Goal: Task Accomplishment & Management: Manage account settings

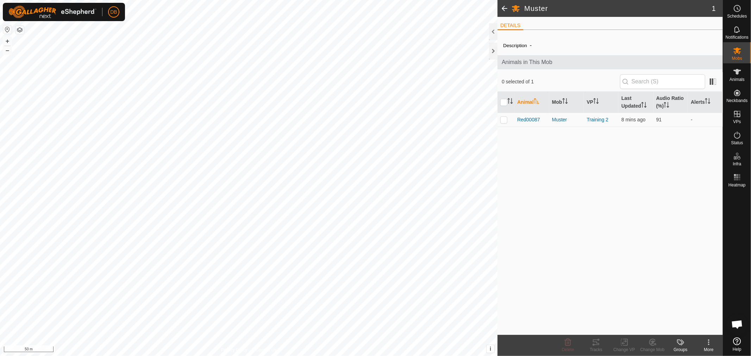
scroll to position [135, 0]
click at [505, 121] on p-checkbox at bounding box center [503, 120] width 7 height 6
checkbox input "true"
click at [593, 343] on icon at bounding box center [596, 342] width 8 height 8
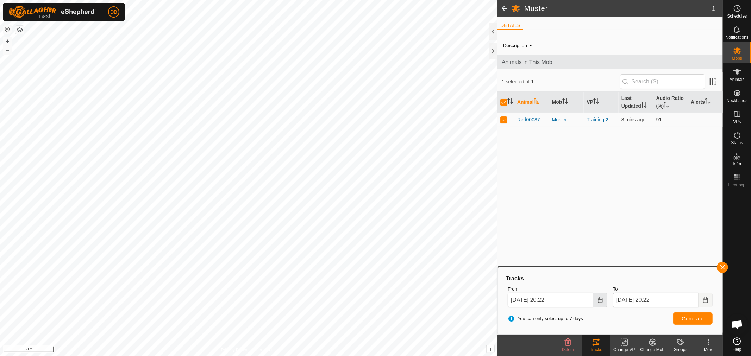
click at [600, 303] on button "Choose Date" at bounding box center [600, 300] width 14 height 15
click at [597, 220] on span "20" at bounding box center [596, 221] width 11 height 11
click at [600, 300] on icon "Choose Date" at bounding box center [600, 300] width 5 height 6
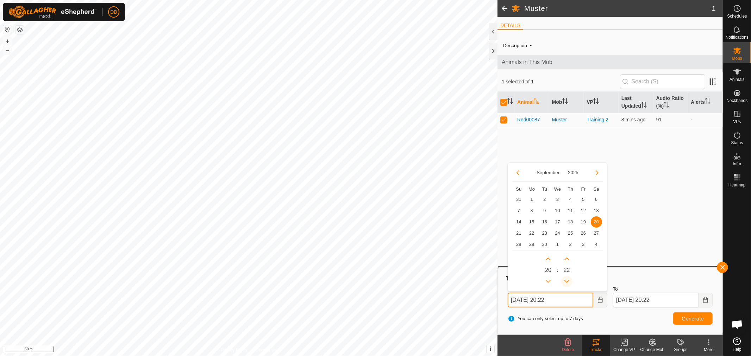
click at [566, 281] on button "Previous Minute" at bounding box center [566, 281] width 11 height 11
click at [566, 281] on span "Previous Minute" at bounding box center [566, 281] width 0 height 0
click at [566, 281] on button "Previous Minute" at bounding box center [566, 281] width 11 height 11
click at [566, 281] on span "Previous Minute" at bounding box center [566, 281] width 0 height 0
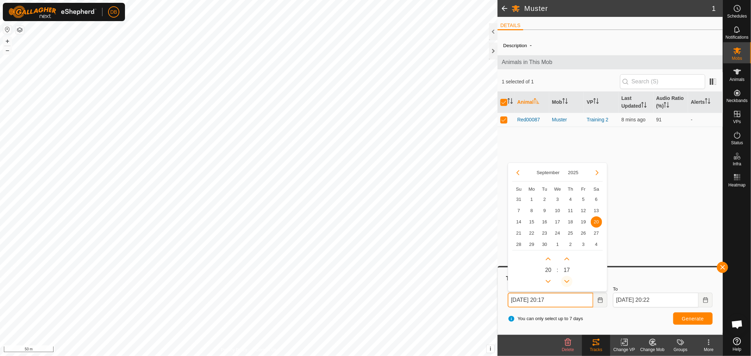
click at [566, 281] on button "Previous Minute" at bounding box center [566, 281] width 11 height 11
click at [566, 281] on icon "Previous Minute" at bounding box center [567, 282] width 6 height 6
click at [566, 281] on button "Previous Minute" at bounding box center [566, 281] width 11 height 11
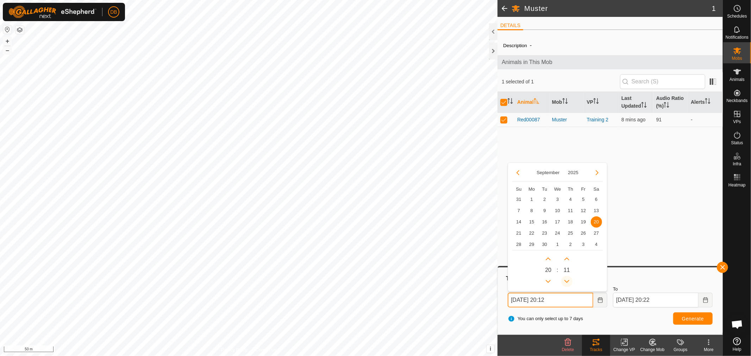
click at [566, 281] on button "Previous Minute" at bounding box center [566, 281] width 11 height 11
type input "20 Sep, 2025 20:09"
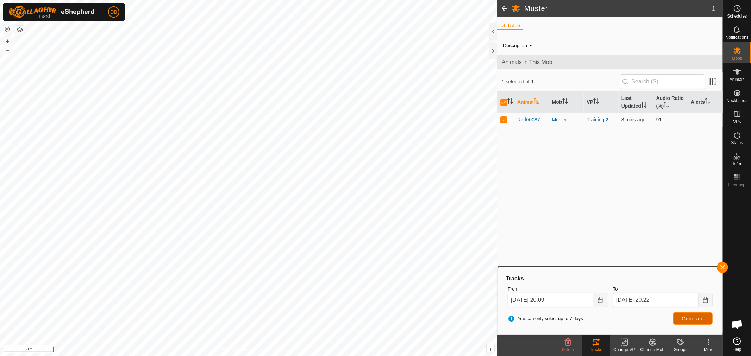
click at [689, 318] on span "Generate" at bounding box center [693, 319] width 22 height 6
click at [737, 73] on icon at bounding box center [737, 72] width 8 height 6
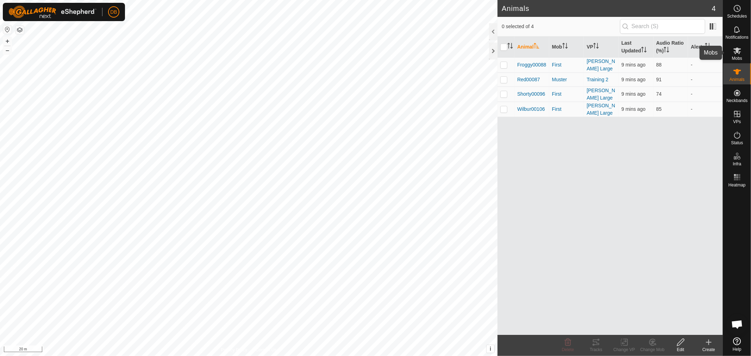
click at [737, 50] on icon at bounding box center [737, 51] width 8 height 7
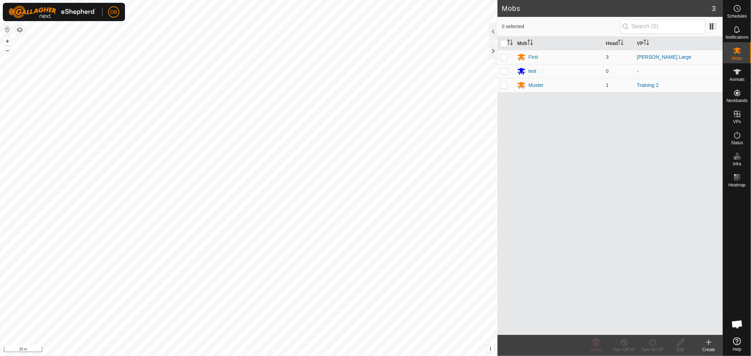
click at [708, 344] on icon at bounding box center [708, 342] width 8 height 8
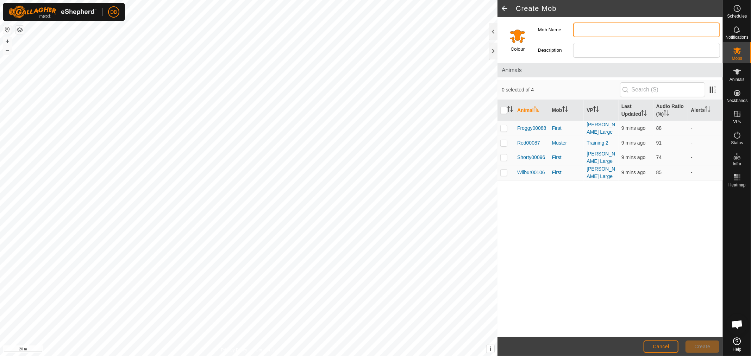
click at [587, 33] on input "Mob Name" at bounding box center [646, 30] width 147 height 15
type input "red1"
click at [700, 344] on span "Create" at bounding box center [702, 347] width 16 height 6
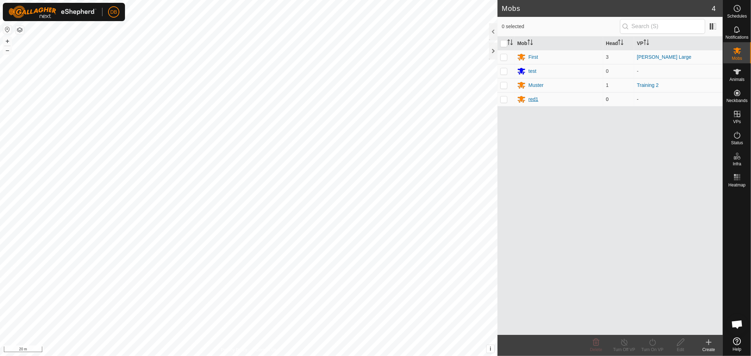
click at [532, 98] on div "red1" at bounding box center [533, 99] width 10 height 7
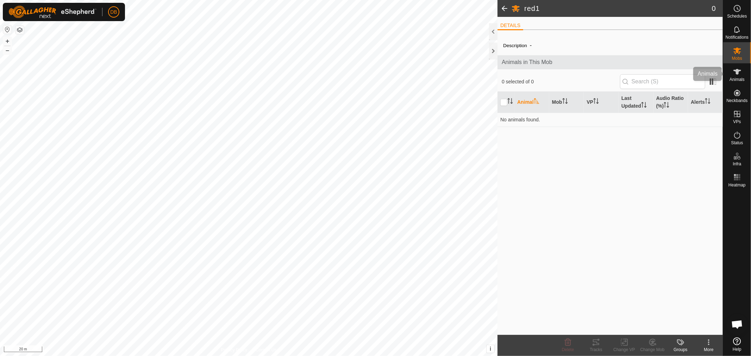
click at [740, 75] on icon at bounding box center [737, 72] width 8 height 8
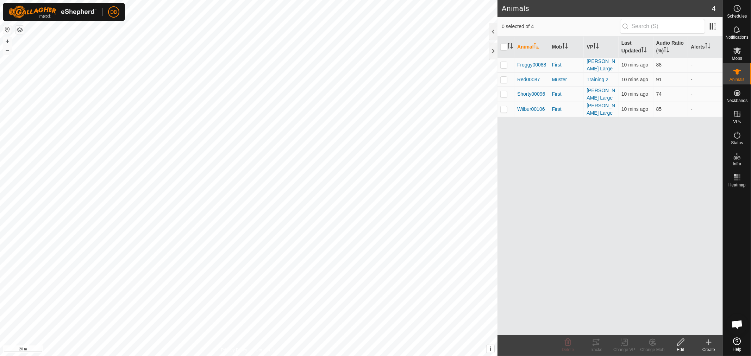
click at [502, 78] on p-checkbox at bounding box center [503, 80] width 7 height 6
checkbox input "true"
click at [650, 342] on icon at bounding box center [652, 342] width 9 height 8
click at [549, 204] on div "Animal Mob VP Last Updated Audio Ratio (%) Alerts Froggy00088 First Knoll Large…" at bounding box center [609, 186] width 225 height 298
click at [490, 50] on div at bounding box center [493, 51] width 8 height 17
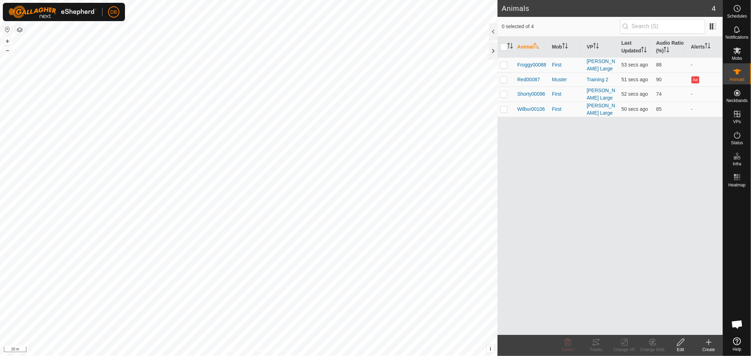
scroll to position [135, 0]
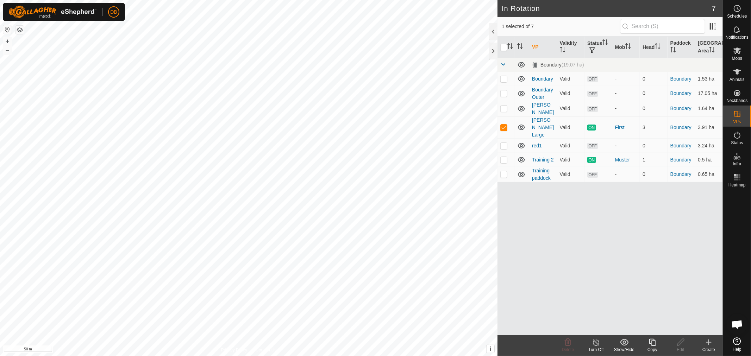
checkbox input "false"
checkbox input "true"
click at [738, 53] on icon at bounding box center [737, 51] width 8 height 7
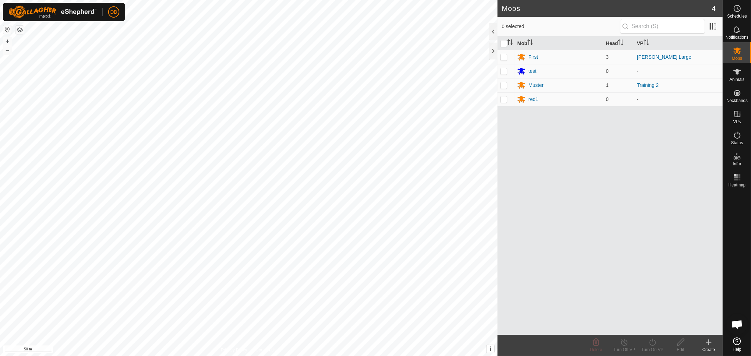
click at [504, 86] on p-checkbox at bounding box center [503, 85] width 7 height 6
checkbox input "true"
click at [540, 84] on div "Muster" at bounding box center [535, 85] width 15 height 7
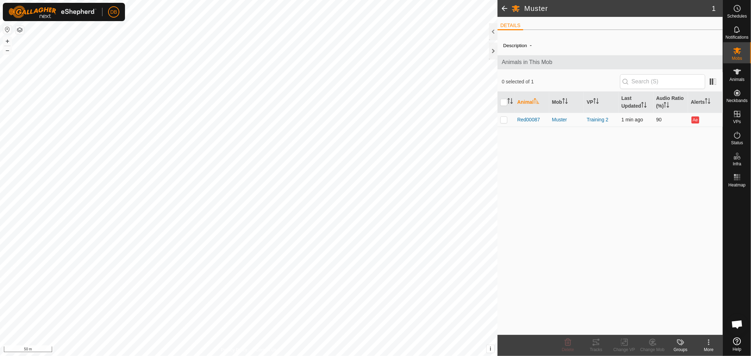
click at [503, 120] on p-checkbox at bounding box center [503, 120] width 7 height 6
checkbox input "true"
click at [622, 341] on icon at bounding box center [624, 342] width 9 height 8
click at [629, 309] on link "Choose VP..." at bounding box center [645, 312] width 70 height 14
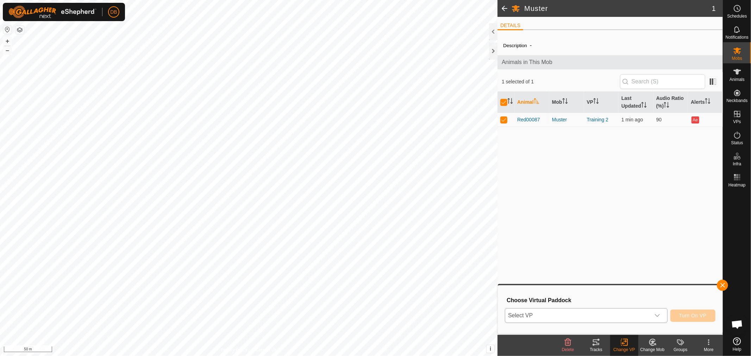
click at [662, 313] on div "dropdown trigger" at bounding box center [657, 316] width 14 height 14
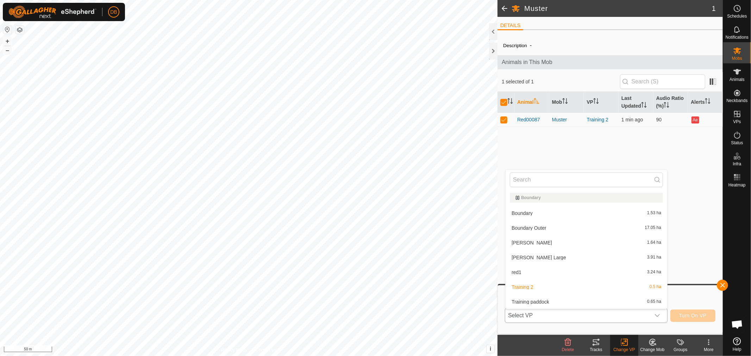
click at [518, 270] on li "red1 3.24 ha" at bounding box center [586, 272] width 162 height 14
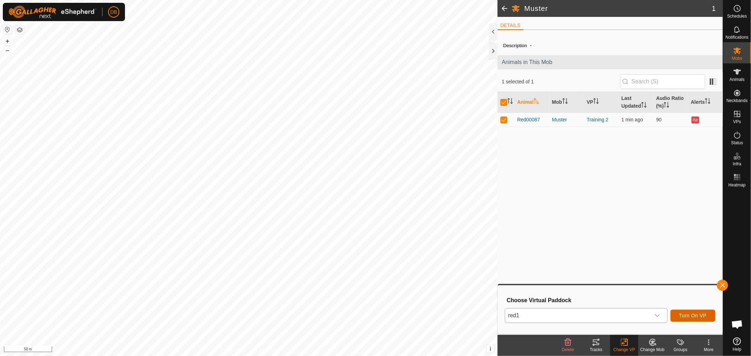
click at [697, 314] on span "Turn On VP" at bounding box center [692, 316] width 27 height 6
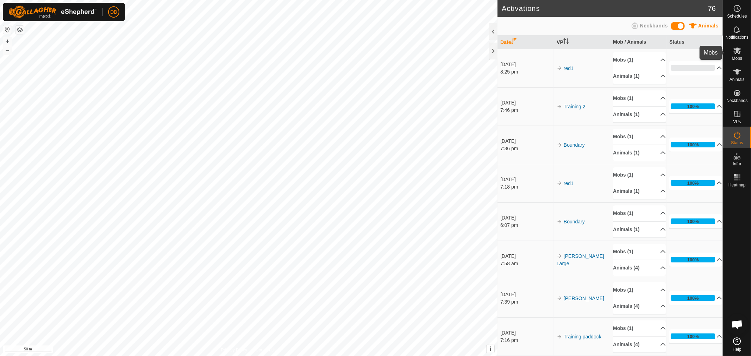
click at [741, 54] on icon at bounding box center [737, 50] width 8 height 8
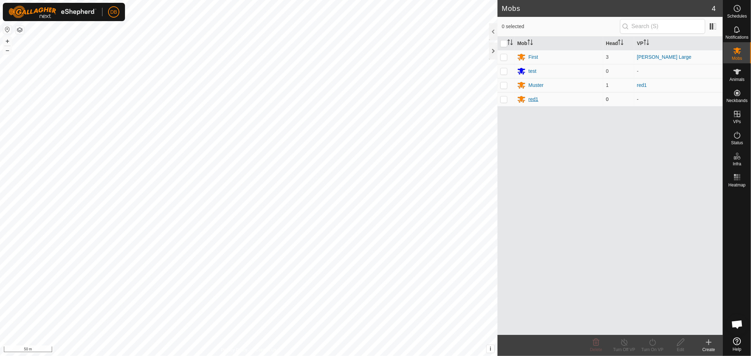
click at [532, 98] on div "red1" at bounding box center [533, 99] width 10 height 7
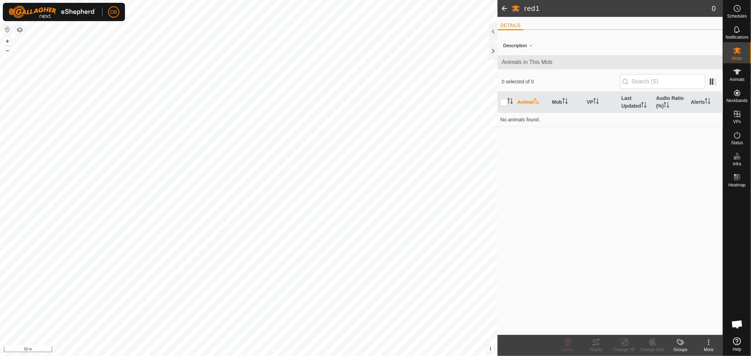
click at [707, 341] on icon at bounding box center [708, 342] width 8 height 8
click at [688, 311] on link "Delete Mob" at bounding box center [688, 312] width 70 height 14
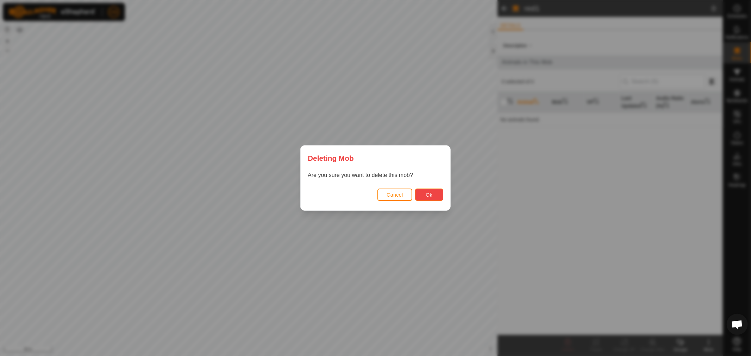
click at [435, 192] on button "Ok" at bounding box center [429, 195] width 28 height 12
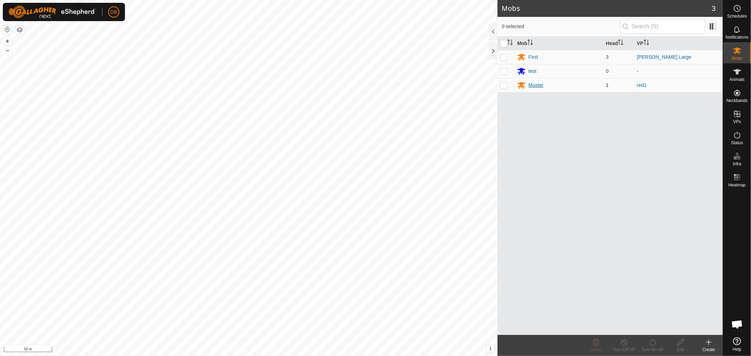
click at [535, 86] on div "Muster" at bounding box center [535, 85] width 15 height 7
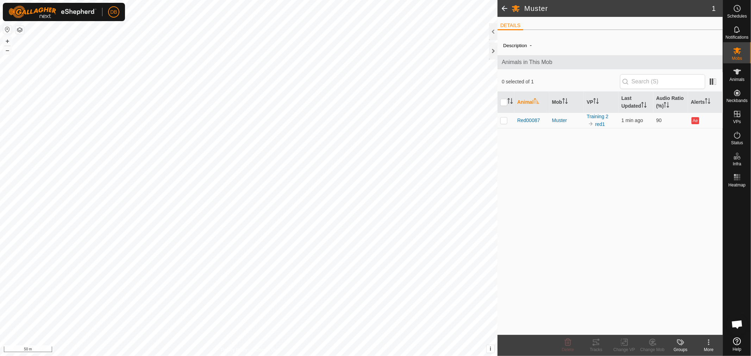
click at [711, 342] on icon at bounding box center [708, 342] width 8 height 8
click at [578, 245] on div "Description - Animals in This Mob 0 selected of 1 Animal Mob VP Last Updated Au…" at bounding box center [609, 186] width 225 height 300
click at [507, 9] on span at bounding box center [504, 8] width 14 height 17
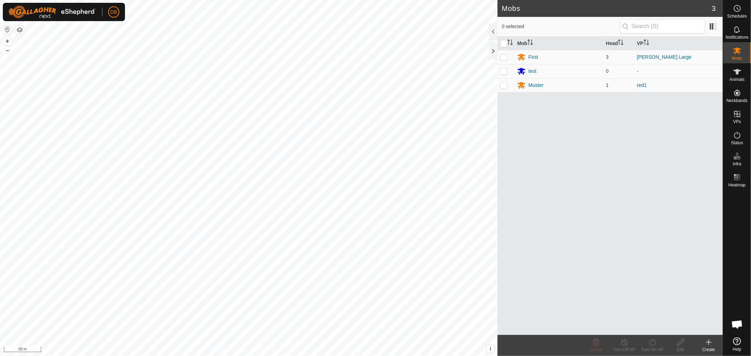
scroll to position [135, 0]
click at [534, 83] on div "Muster" at bounding box center [535, 85] width 15 height 7
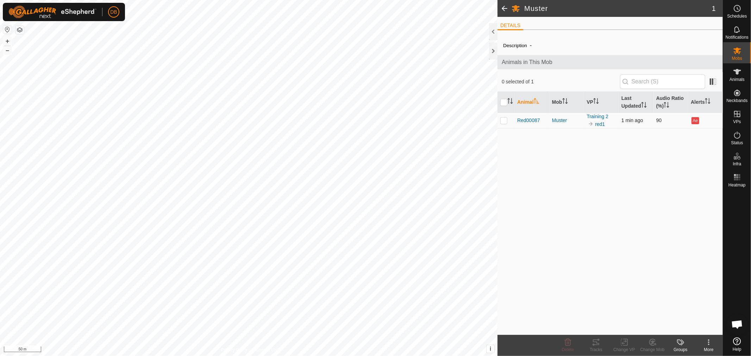
click at [504, 120] on p-checkbox at bounding box center [503, 121] width 7 height 6
checkbox input "true"
click at [596, 341] on icon at bounding box center [596, 342] width 8 height 8
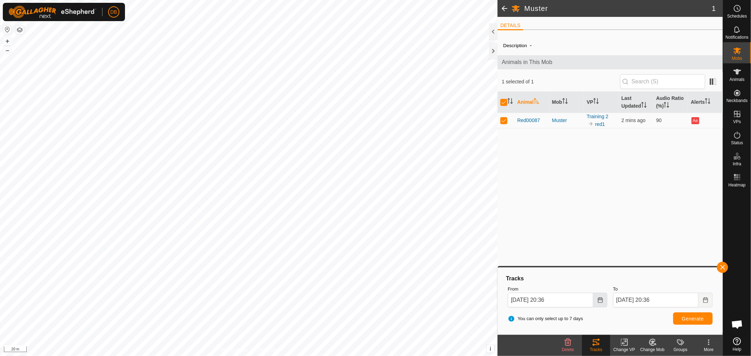
click at [601, 300] on icon "Choose Date" at bounding box center [600, 300] width 5 height 6
click at [596, 221] on span "20" at bounding box center [596, 221] width 11 height 11
click at [601, 300] on icon "Choose Date" at bounding box center [600, 300] width 6 height 6
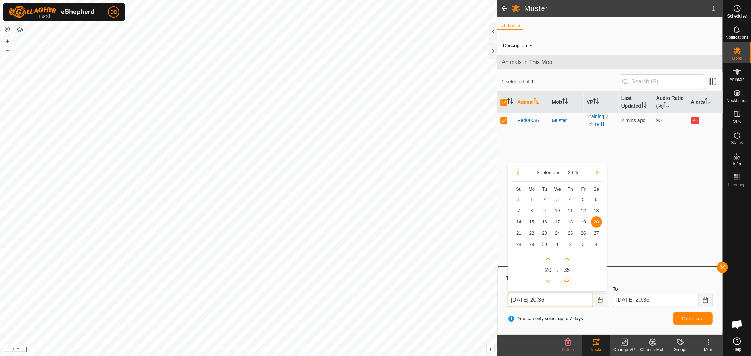
click at [568, 280] on button "Previous Minute" at bounding box center [566, 281] width 11 height 11
click at [569, 281] on span "Previous Minute" at bounding box center [569, 281] width 0 height 0
click at [568, 280] on icon "Previous Minute" at bounding box center [566, 281] width 5 height 3
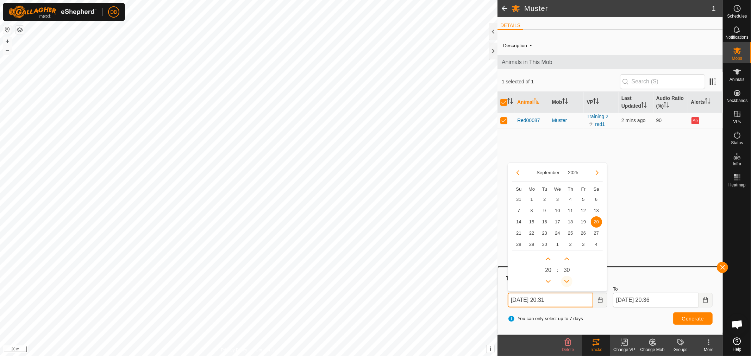
click at [568, 280] on icon "Previous Minute" at bounding box center [566, 281] width 5 height 3
click at [568, 280] on button "Previous Minute" at bounding box center [566, 281] width 11 height 11
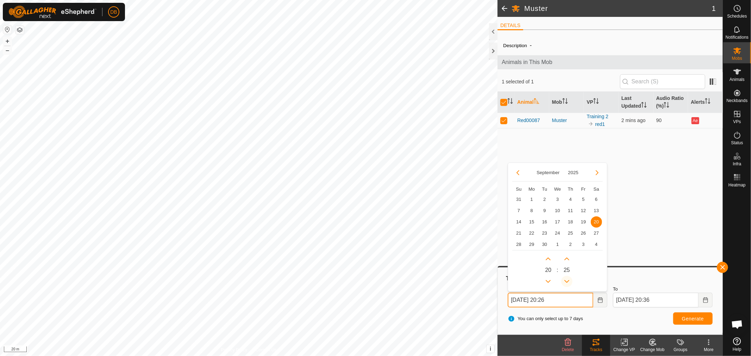
click at [568, 280] on button "Previous Minute" at bounding box center [566, 281] width 11 height 11
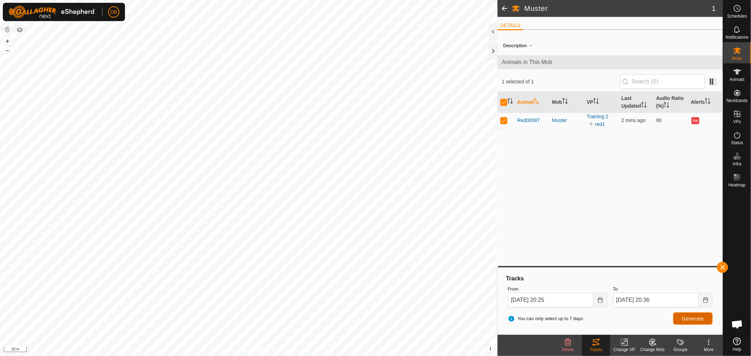
click at [701, 317] on span "Generate" at bounding box center [693, 319] width 22 height 6
click at [603, 300] on button "Choose Date" at bounding box center [600, 300] width 14 height 15
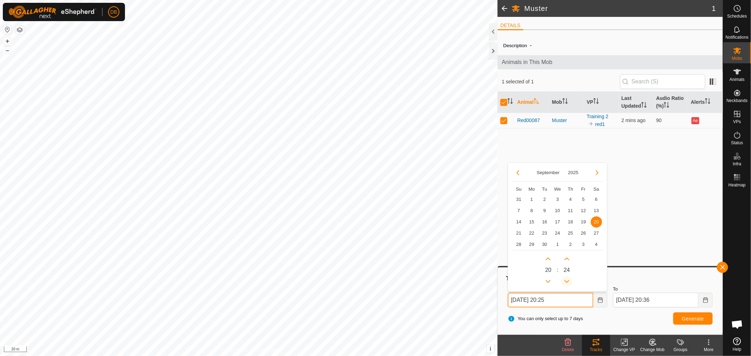
click at [567, 281] on button "Previous Minute" at bounding box center [566, 281] width 11 height 11
click at [567, 281] on span "Previous Minute" at bounding box center [567, 281] width 0 height 0
click at [567, 281] on button "Previous Minute" at bounding box center [566, 281] width 11 height 11
click at [567, 281] on icon "Previous Minute" at bounding box center [567, 282] width 6 height 6
click at [567, 281] on button "Previous Minute" at bounding box center [566, 281] width 11 height 11
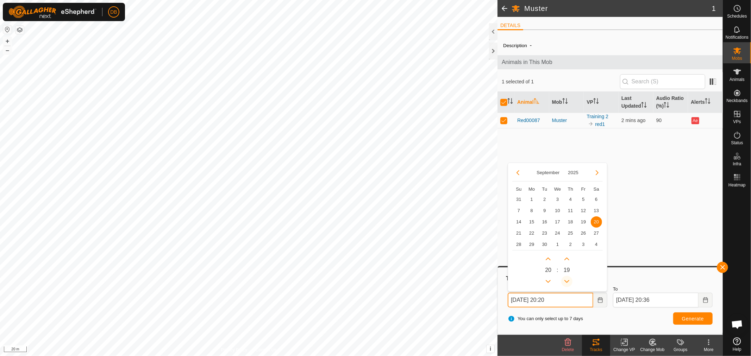
click at [567, 281] on button "Previous Minute" at bounding box center [566, 281] width 11 height 11
click at [567, 281] on icon "Previous Minute" at bounding box center [567, 282] width 6 height 6
click at [567, 281] on button "Previous Minute" at bounding box center [566, 281] width 11 height 11
click at [567, 281] on span "Previous Minute" at bounding box center [567, 281] width 0 height 0
click at [567, 281] on button "Previous Minute" at bounding box center [566, 281] width 11 height 11
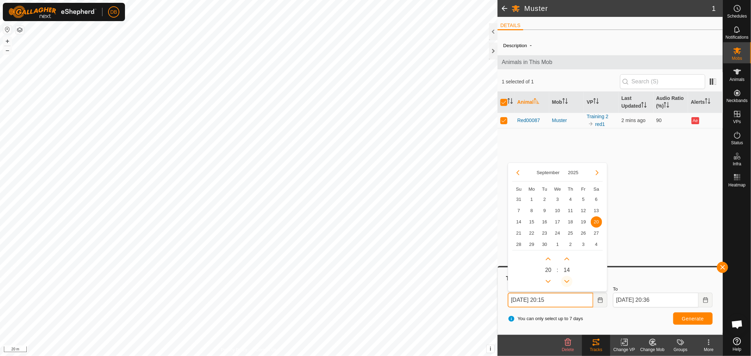
click at [567, 281] on button "Previous Minute" at bounding box center [566, 281] width 11 height 11
click at [567, 281] on span "Previous Minute" at bounding box center [567, 281] width 0 height 0
click at [567, 281] on button "Previous Minute" at bounding box center [566, 281] width 11 height 11
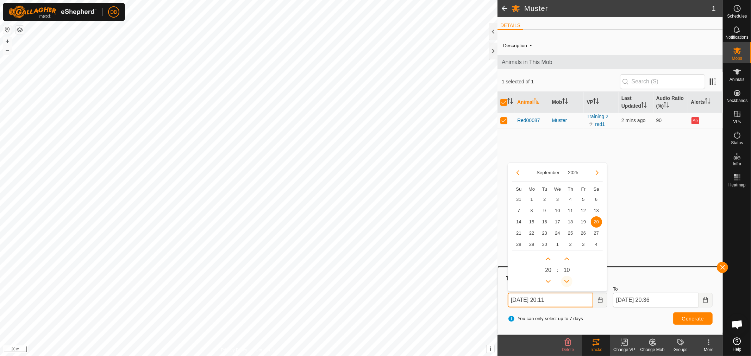
type input "20 Sep, 2025 20:10"
click at [601, 301] on icon "Choose Date" at bounding box center [600, 300] width 6 height 6
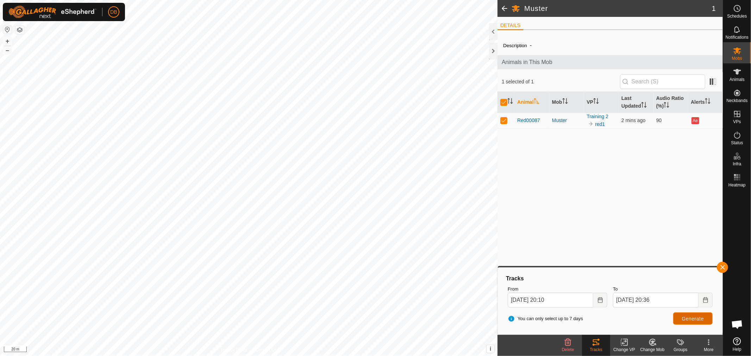
click at [683, 316] on span "Generate" at bounding box center [693, 319] width 22 height 6
click at [738, 141] on span "Status" at bounding box center [737, 143] width 12 height 4
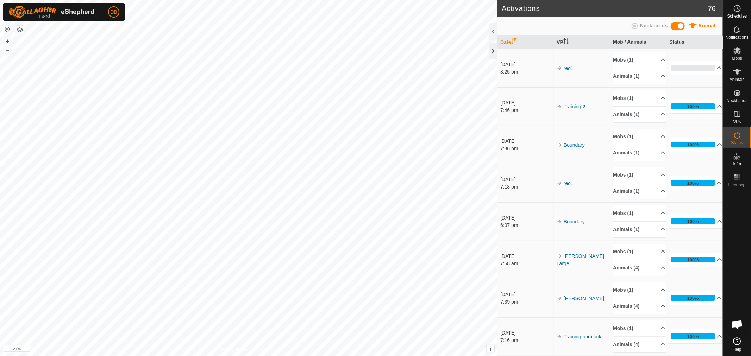
click at [493, 50] on div at bounding box center [493, 51] width 8 height 17
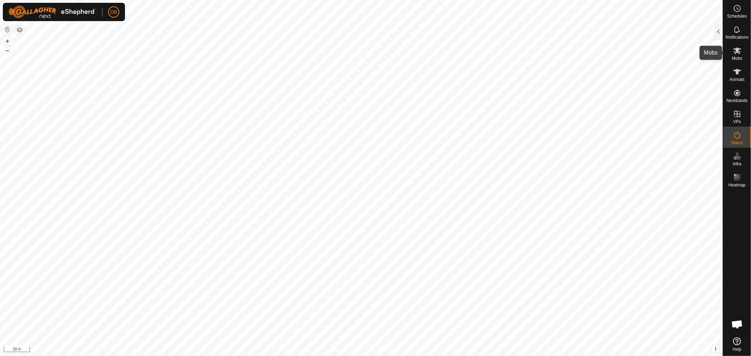
click at [734, 53] on icon at bounding box center [737, 50] width 8 height 8
click at [737, 52] on icon at bounding box center [737, 51] width 8 height 7
click at [714, 26] on div at bounding box center [718, 31] width 8 height 17
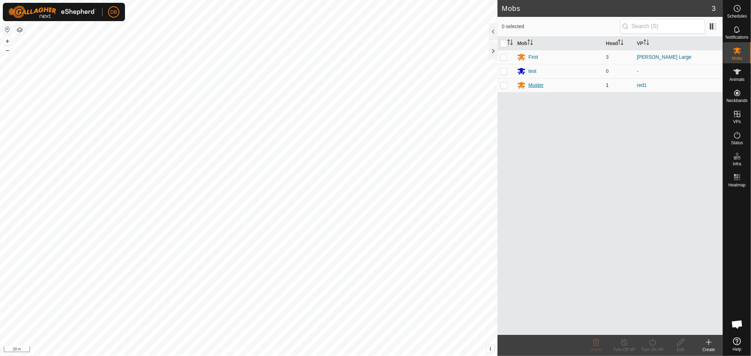
click at [533, 84] on div "Muster" at bounding box center [535, 85] width 15 height 7
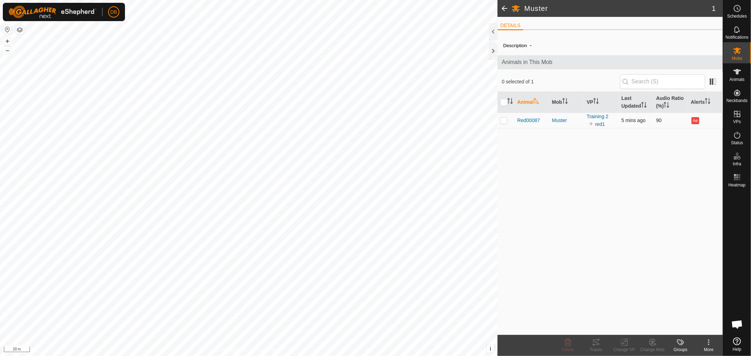
click at [502, 121] on p-checkbox at bounding box center [503, 121] width 7 height 6
checkbox input "true"
click at [597, 342] on icon at bounding box center [596, 342] width 8 height 8
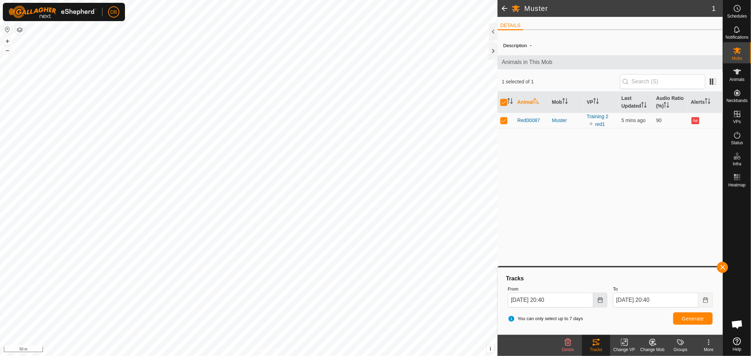
click at [598, 300] on icon "Choose Date" at bounding box center [600, 300] width 5 height 6
drag, startPoint x: 594, startPoint y: 221, endPoint x: 594, endPoint y: 225, distance: 4.2
click at [595, 221] on span "20" at bounding box center [596, 221] width 11 height 11
click at [598, 301] on icon "Choose Date" at bounding box center [600, 300] width 6 height 6
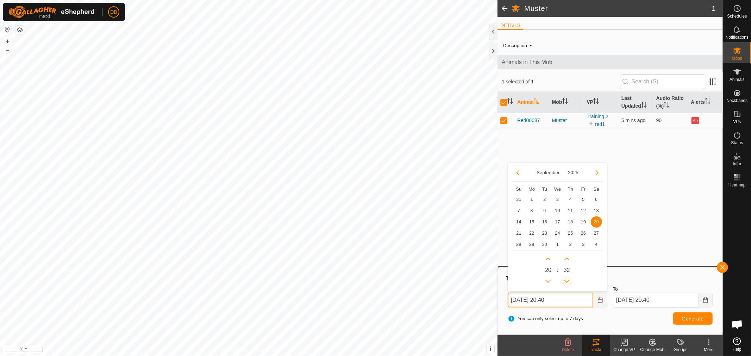
click at [567, 279] on icon "Previous Minute" at bounding box center [567, 282] width 6 height 6
click at [566, 279] on icon "Previous Minute" at bounding box center [567, 282] width 6 height 6
click at [566, 279] on button "Previous Minute" at bounding box center [566, 281] width 11 height 11
click at [684, 321] on span "Generate" at bounding box center [693, 319] width 22 height 6
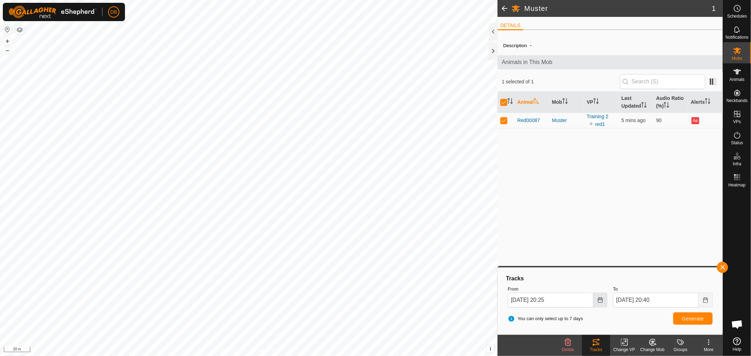
click at [599, 300] on icon "Choose Date" at bounding box center [600, 300] width 6 height 6
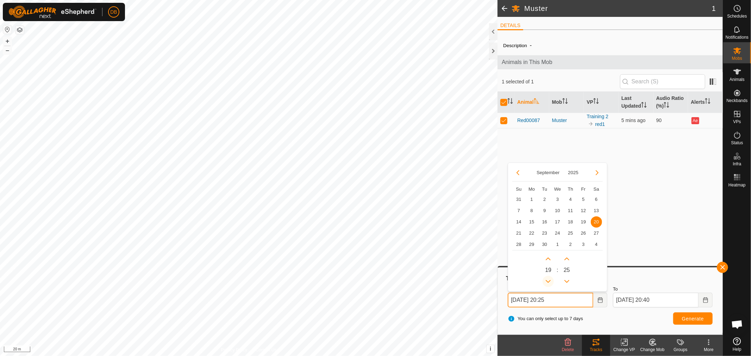
click at [548, 280] on button "Previous Hour" at bounding box center [547, 281] width 11 height 11
click at [568, 281] on icon "Previous Minute" at bounding box center [566, 281] width 5 height 3
type input "20 Sep, 2025 19:18"
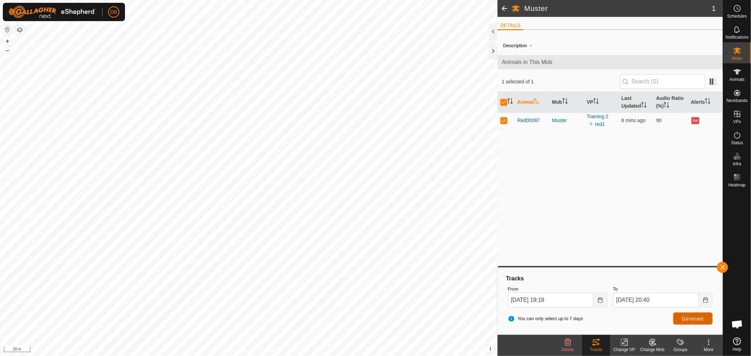
click at [687, 318] on span "Generate" at bounding box center [693, 319] width 22 height 6
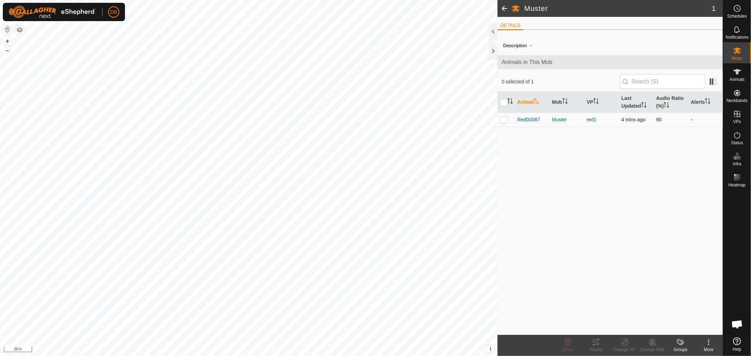
scroll to position [135, 0]
click at [504, 122] on p-checkbox at bounding box center [503, 120] width 7 height 6
checkbox input "true"
click at [596, 343] on icon at bounding box center [596, 342] width 8 height 8
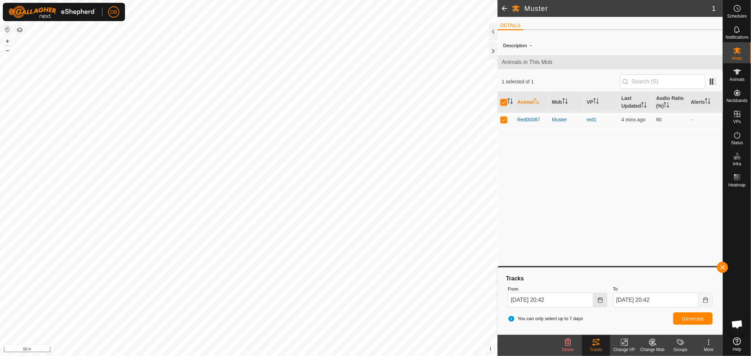
click at [597, 299] on icon "Choose Date" at bounding box center [600, 300] width 6 height 6
drag, startPoint x: 595, startPoint y: 223, endPoint x: 608, endPoint y: 245, distance: 25.2
click at [597, 223] on span "20" at bounding box center [596, 221] width 11 height 11
type input "20 Sep, 2025 20:42"
click at [682, 321] on button "Generate" at bounding box center [692, 319] width 39 height 12
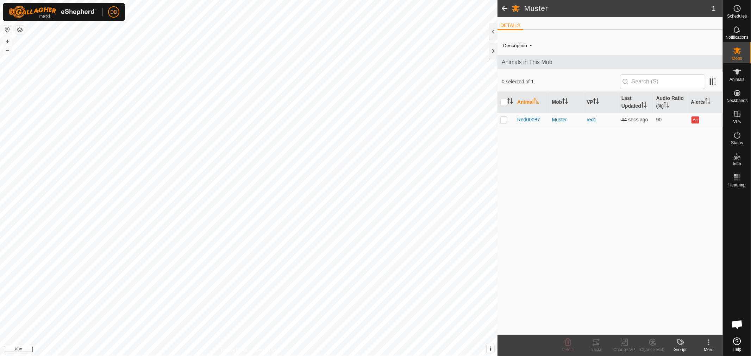
scroll to position [135, 0]
click at [504, 121] on p-checkbox at bounding box center [503, 120] width 7 height 6
checkbox input "true"
click at [593, 342] on icon at bounding box center [596, 343] width 6 height 6
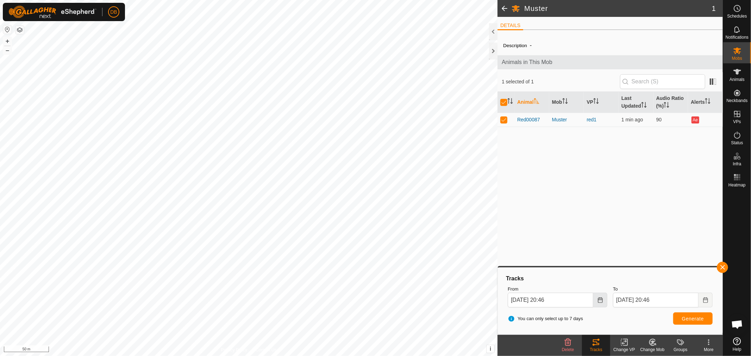
click at [599, 301] on icon "Choose Date" at bounding box center [600, 300] width 6 height 6
click at [597, 222] on span "20" at bounding box center [596, 221] width 11 height 11
click at [600, 301] on icon "Choose Date" at bounding box center [600, 300] width 6 height 6
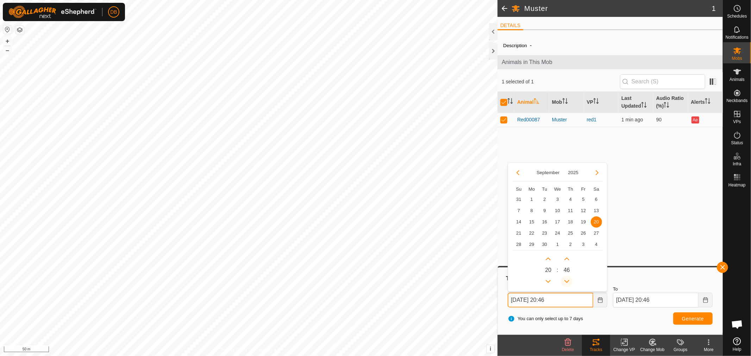
click at [568, 280] on button "Previous Minute" at bounding box center [566, 281] width 11 height 11
click at [568, 280] on span "Previous Minute" at bounding box center [568, 280] width 0 height 0
click at [568, 280] on button "Previous Minute" at bounding box center [566, 281] width 11 height 11
click at [568, 280] on icon "Previous Minute" at bounding box center [567, 282] width 6 height 6
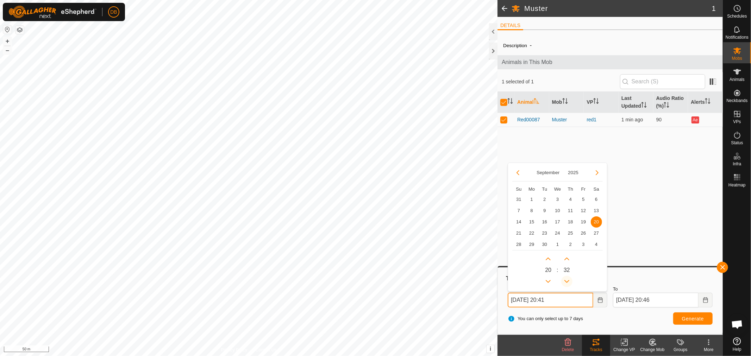
click at [568, 280] on icon "Previous Minute" at bounding box center [567, 282] width 6 height 6
click at [568, 280] on button "Previous Minute" at bounding box center [566, 281] width 11 height 11
click at [568, 280] on span "Previous Minute" at bounding box center [568, 280] width 0 height 0
click at [568, 280] on button "Previous Minute" at bounding box center [566, 281] width 11 height 11
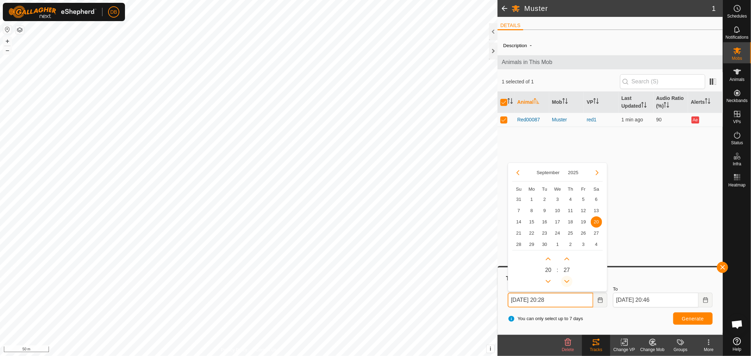
click at [568, 280] on button "Previous Minute" at bounding box center [566, 281] width 11 height 11
click at [568, 280] on icon "Previous Minute" at bounding box center [567, 282] width 6 height 6
click at [568, 280] on button "Previous Minute" at bounding box center [566, 281] width 11 height 11
type input "[DATE] 20:25"
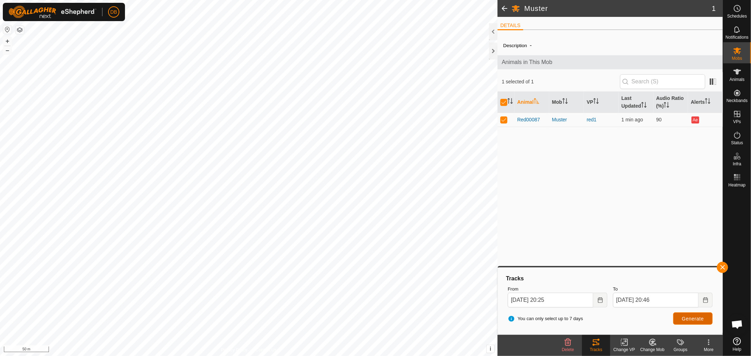
click at [699, 317] on span "Generate" at bounding box center [693, 319] width 22 height 6
click at [738, 118] on icon at bounding box center [737, 114] width 8 height 8
click at [684, 114] on link "In Rotation" at bounding box center [692, 114] width 60 height 14
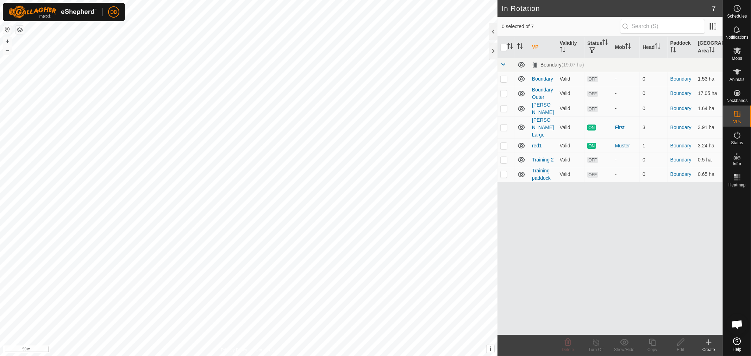
checkbox input "true"
click at [595, 342] on line at bounding box center [596, 343] width 6 height 6
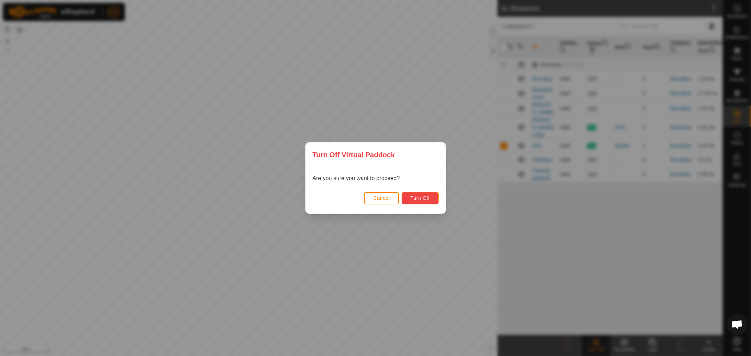
click at [420, 199] on span "Turn Off" at bounding box center [419, 198] width 19 height 6
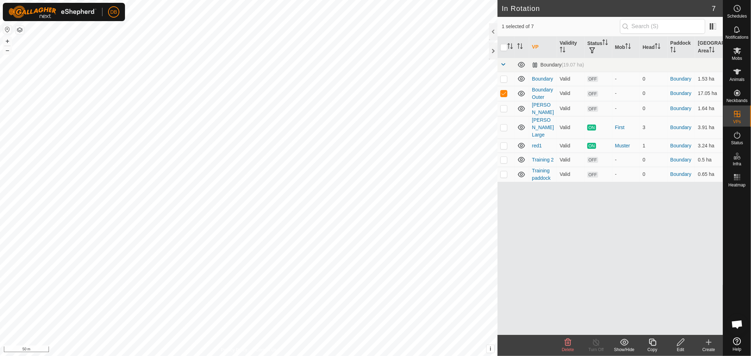
checkbox input "false"
checkbox input "true"
checkbox input "false"
checkbox input "true"
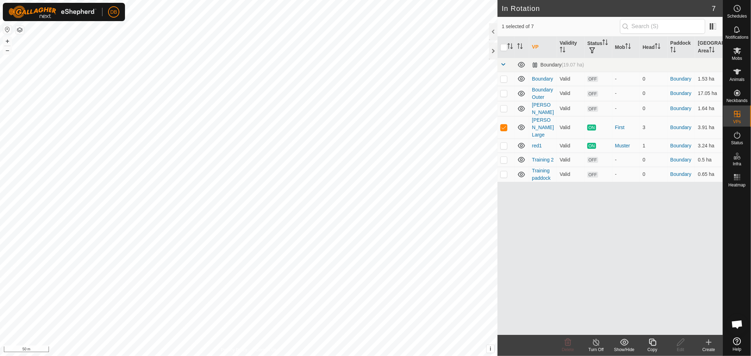
checkbox input "false"
click at [681, 343] on icon at bounding box center [680, 342] width 9 height 8
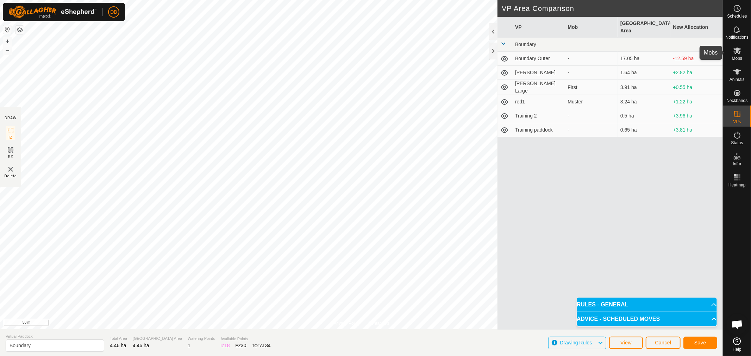
click at [737, 53] on icon at bounding box center [737, 50] width 8 height 8
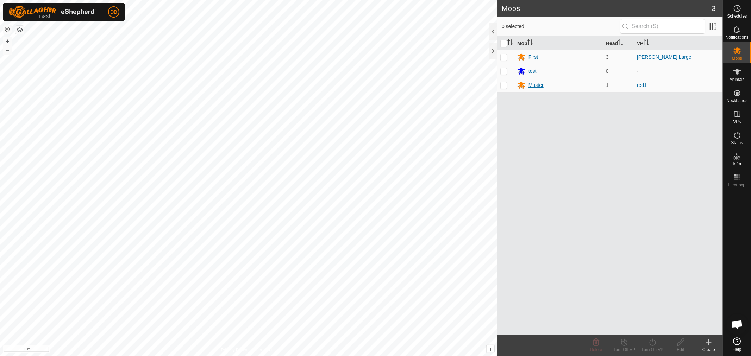
click at [529, 85] on div "Muster" at bounding box center [535, 85] width 15 height 7
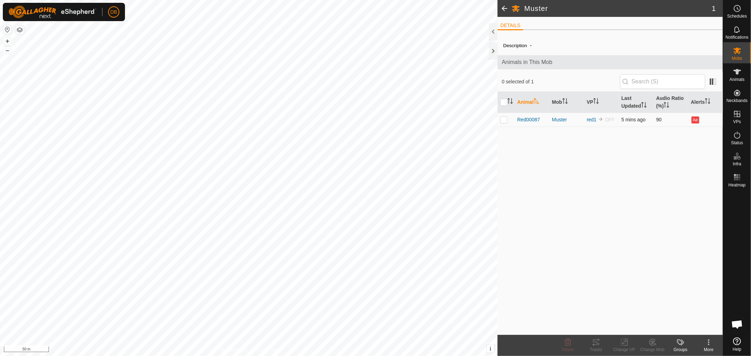
click at [504, 120] on p-checkbox at bounding box center [503, 120] width 7 height 6
checkbox input "true"
click at [623, 341] on icon at bounding box center [624, 342] width 5 height 5
click at [644, 309] on link "Choose VP..." at bounding box center [645, 312] width 70 height 14
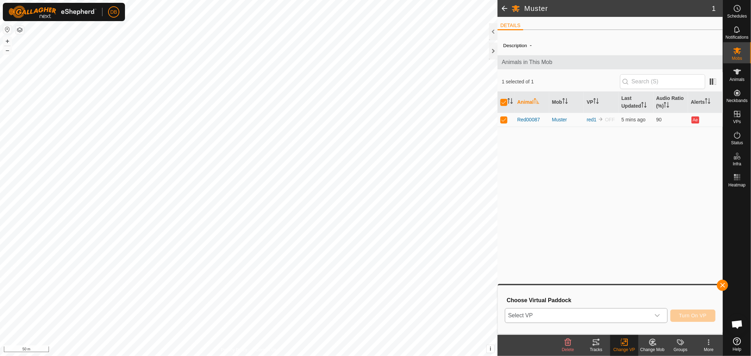
click at [664, 315] on p-select "Select VP" at bounding box center [586, 315] width 163 height 15
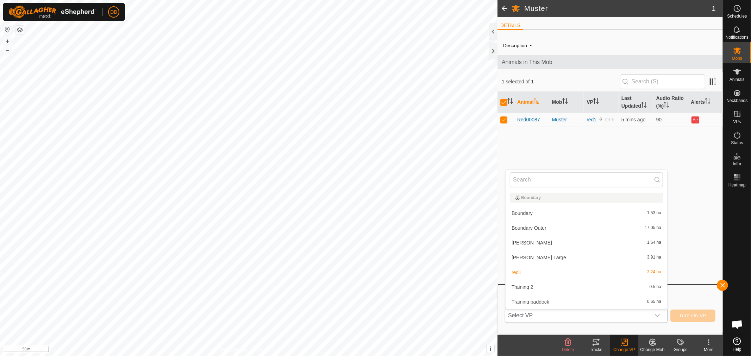
click at [522, 211] on li "Boundary 1.53 ha" at bounding box center [586, 213] width 162 height 14
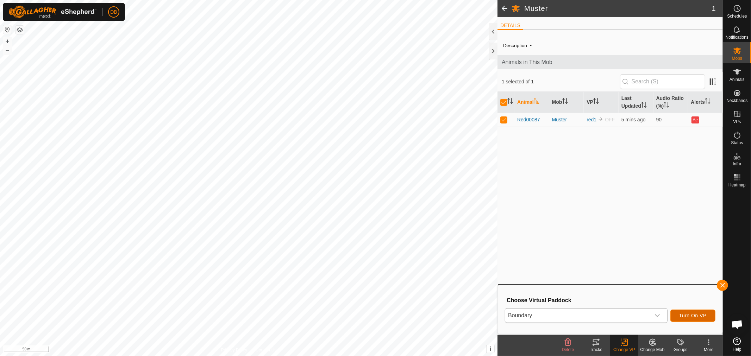
click at [689, 314] on span "Turn On VP" at bounding box center [692, 316] width 27 height 6
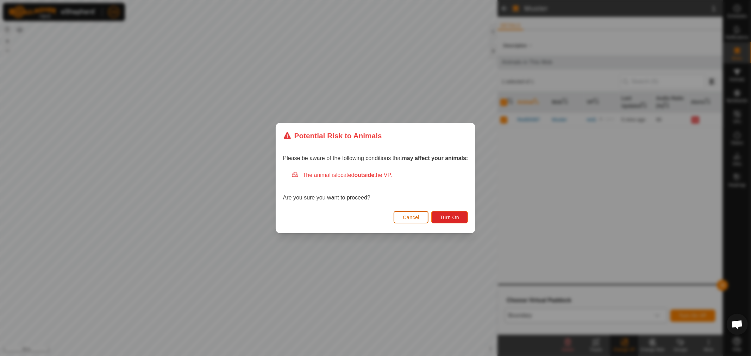
click at [411, 217] on span "Cancel" at bounding box center [411, 218] width 17 height 6
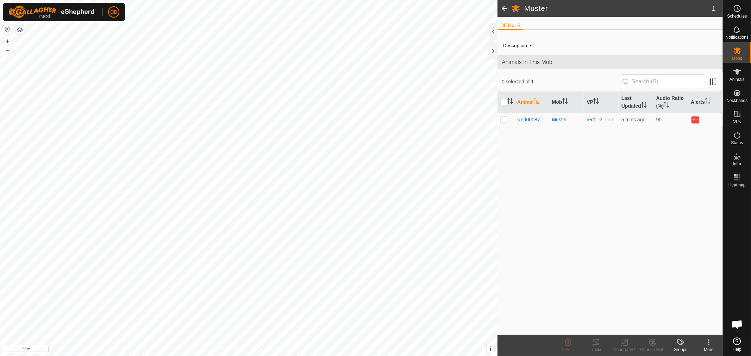
scroll to position [135, 0]
click at [735, 112] on icon at bounding box center [737, 114] width 8 height 8
click at [688, 114] on link "In Rotation" at bounding box center [692, 114] width 60 height 14
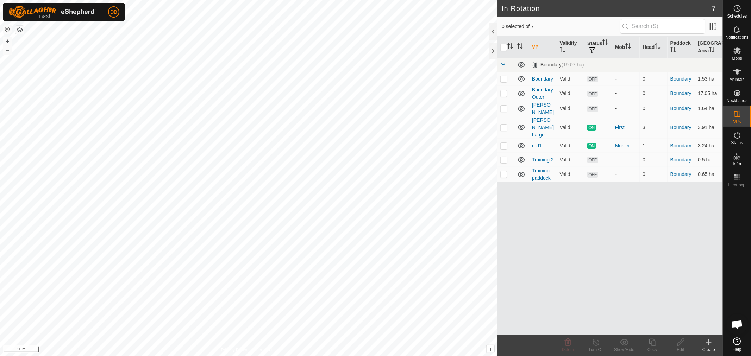
checkbox input "true"
checkbox input "false"
checkbox input "true"
checkbox input "false"
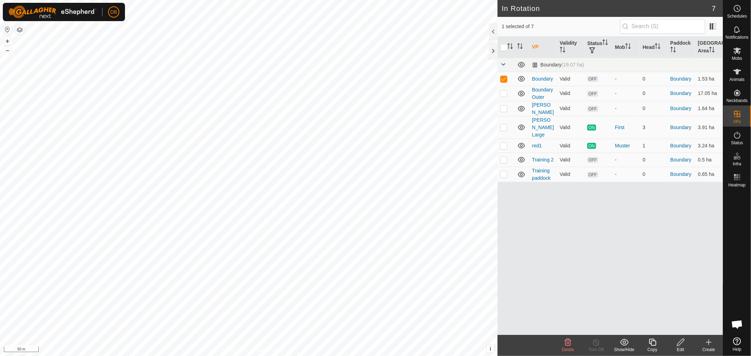
click at [677, 346] on icon at bounding box center [680, 342] width 7 height 7
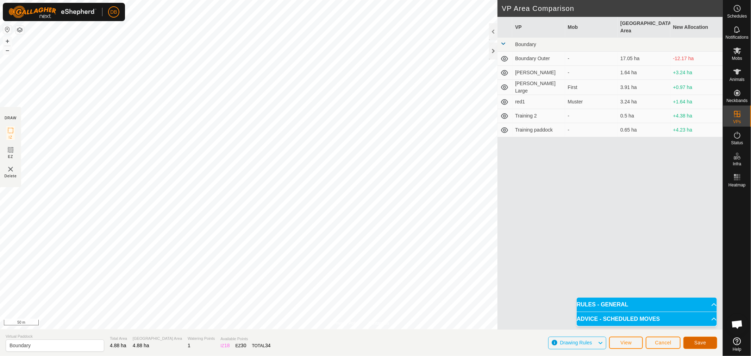
click at [702, 340] on span "Save" at bounding box center [700, 343] width 12 height 6
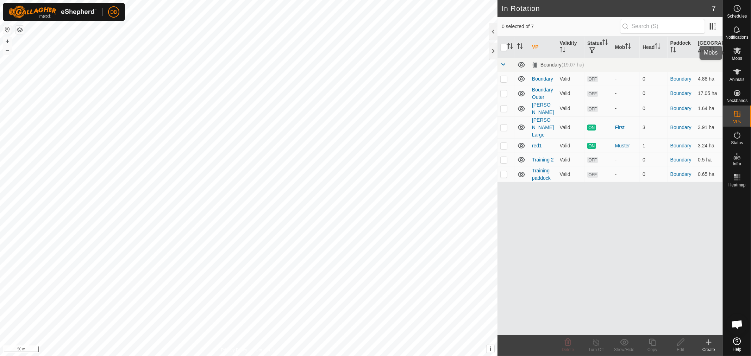
click at [734, 51] on icon at bounding box center [737, 50] width 8 height 8
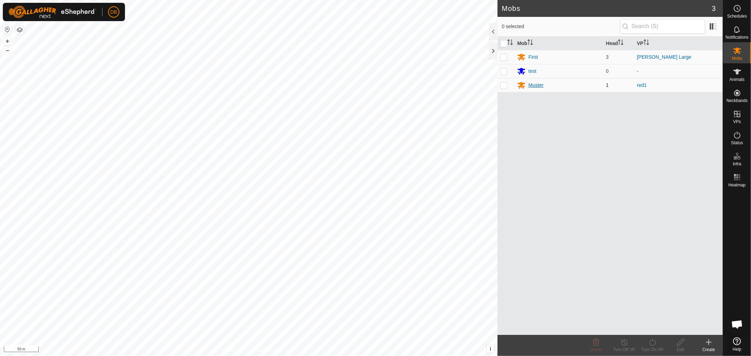
click at [535, 85] on div "Muster" at bounding box center [535, 85] width 15 height 7
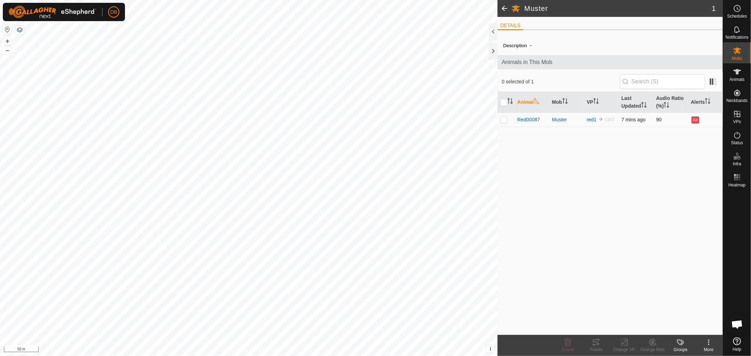
click at [502, 120] on p-checkbox at bounding box center [503, 120] width 7 height 6
checkbox input "true"
click at [622, 345] on icon at bounding box center [624, 342] width 9 height 8
click at [639, 310] on link "Choose VP..." at bounding box center [645, 312] width 70 height 14
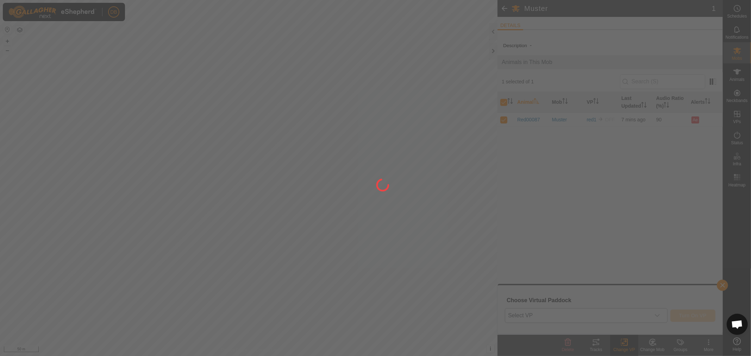
click at [660, 316] on div at bounding box center [375, 178] width 751 height 356
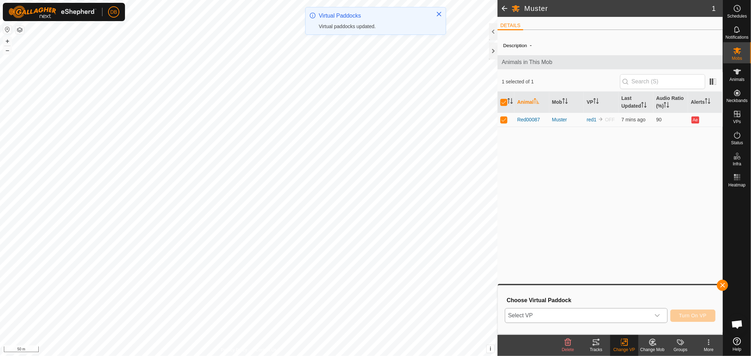
click at [657, 315] on icon "dropdown trigger" at bounding box center [657, 316] width 6 height 6
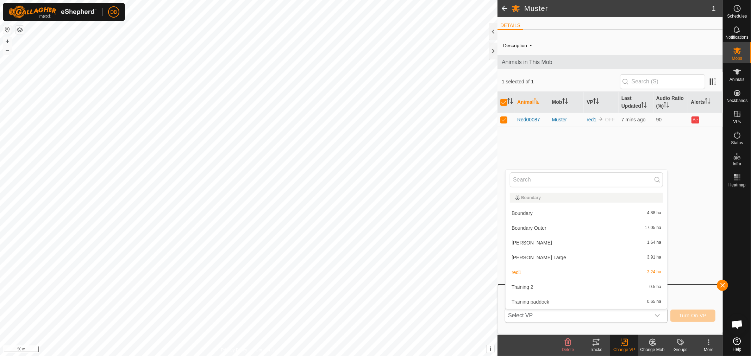
click at [524, 212] on li "Boundary 4.88 ha" at bounding box center [586, 213] width 162 height 14
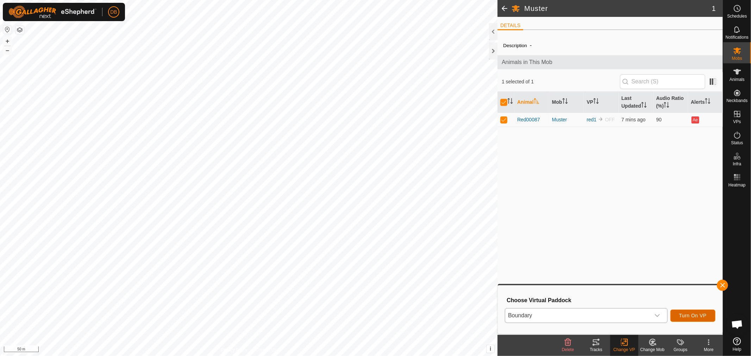
click at [698, 313] on span "Turn On VP" at bounding box center [692, 316] width 27 height 6
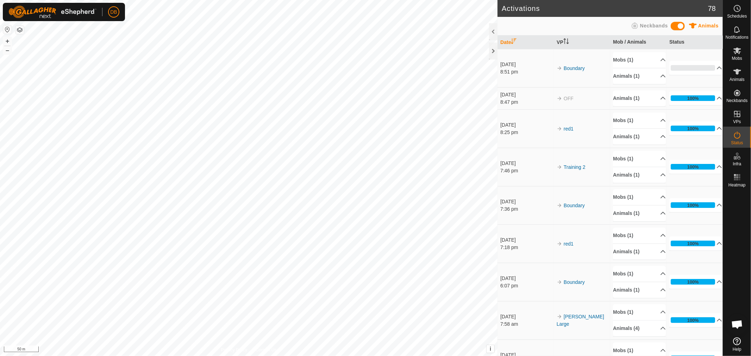
scroll to position [135, 0]
click at [740, 113] on icon at bounding box center [737, 114] width 8 height 8
click at [694, 111] on link "In Rotation" at bounding box center [692, 114] width 60 height 14
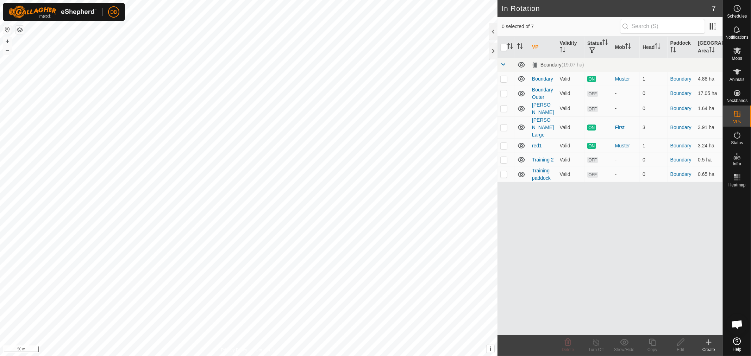
checkbox input "true"
click at [738, 54] on icon at bounding box center [737, 51] width 8 height 7
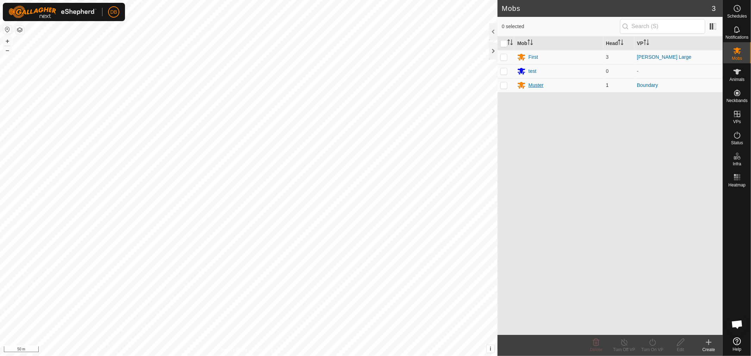
click at [538, 83] on div "Muster" at bounding box center [535, 85] width 15 height 7
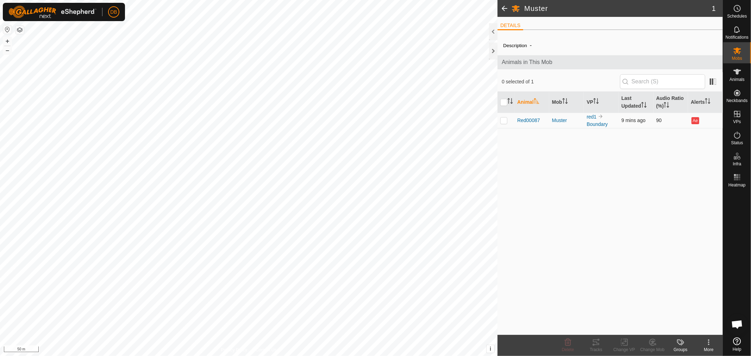
click at [504, 122] on p-checkbox at bounding box center [503, 121] width 7 height 6
checkbox input "true"
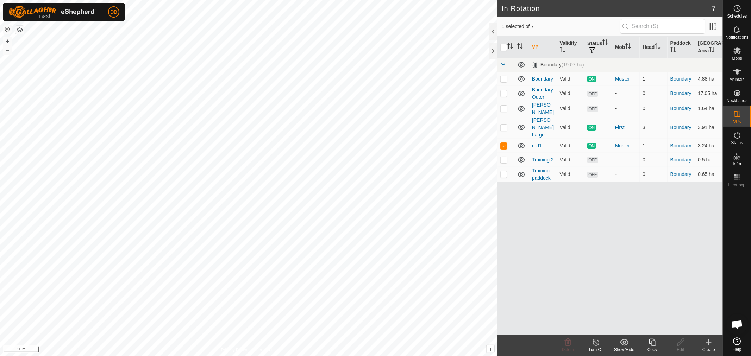
checkbox input "true"
checkbox input "false"
checkbox input "true"
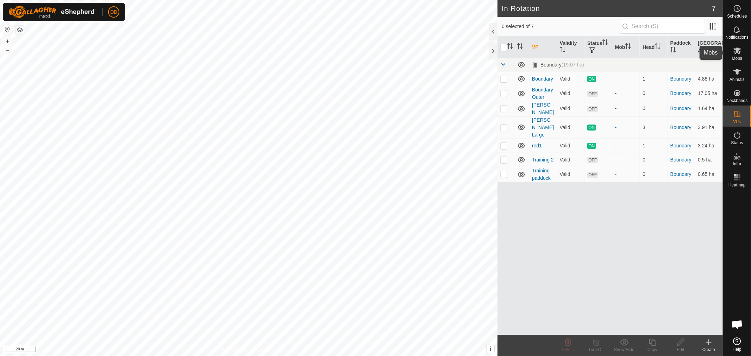
click at [737, 50] on icon at bounding box center [737, 51] width 8 height 7
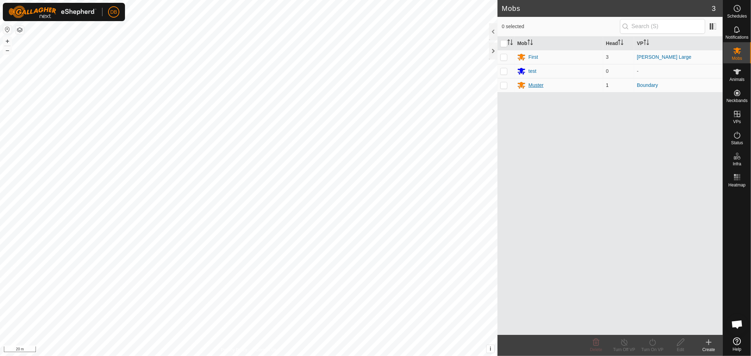
click at [537, 85] on div "Muster" at bounding box center [535, 85] width 15 height 7
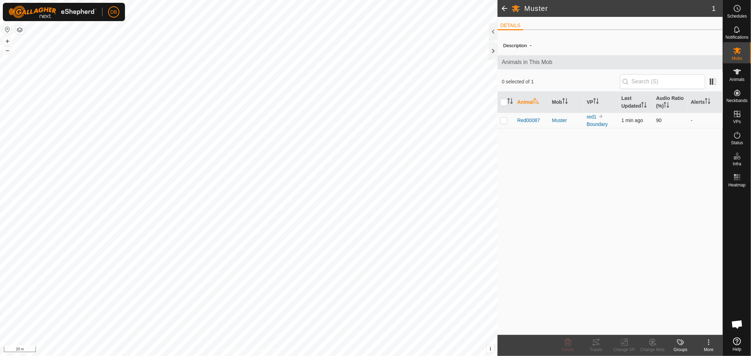
click at [502, 121] on p-checkbox at bounding box center [503, 121] width 7 height 6
checkbox input "true"
click at [596, 343] on icon at bounding box center [596, 342] width 8 height 8
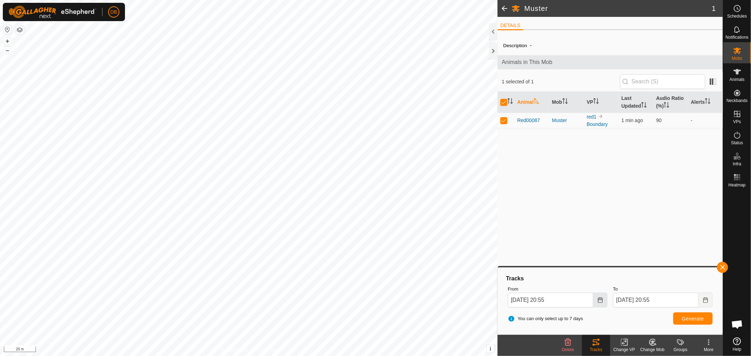
click at [598, 297] on icon "Choose Date" at bounding box center [600, 300] width 6 height 6
drag, startPoint x: 593, startPoint y: 220, endPoint x: 586, endPoint y: 237, distance: 17.7
click at [594, 223] on span "20" at bounding box center [596, 221] width 11 height 11
click at [604, 304] on button "Choose Date" at bounding box center [600, 300] width 14 height 15
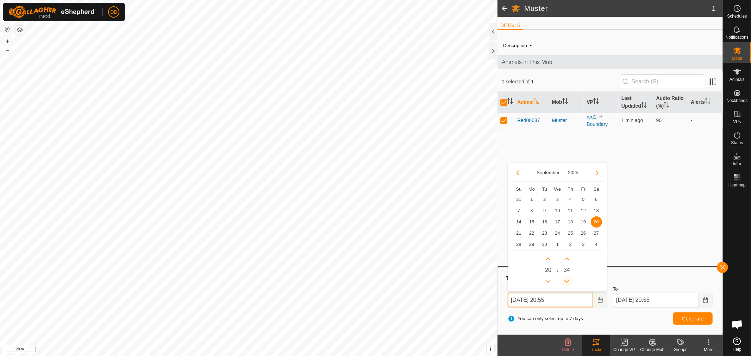
click at [567, 280] on icon "Previous Minute" at bounding box center [567, 282] width 6 height 6
type input "20 Sep, 2025 20:34"
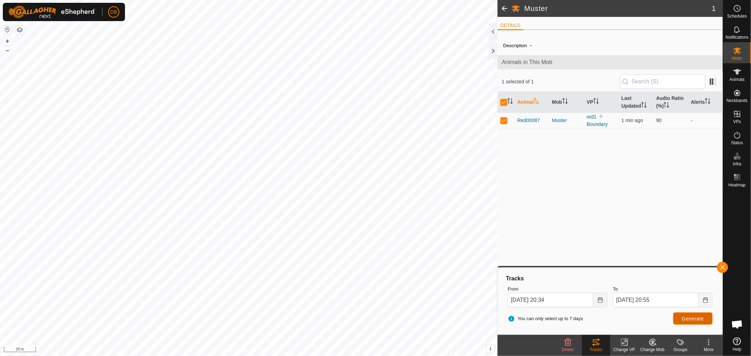
click at [694, 316] on span "Generate" at bounding box center [693, 319] width 22 height 6
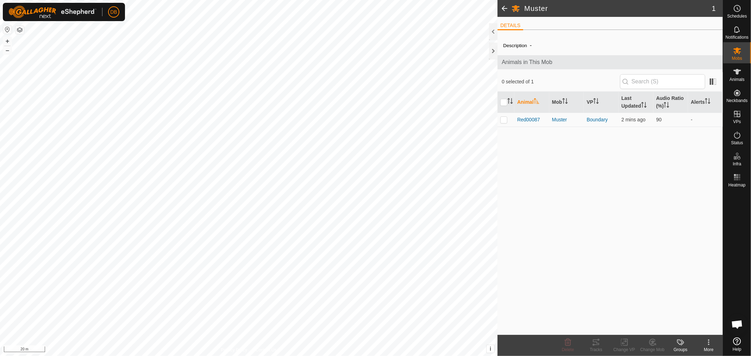
scroll to position [135, 0]
click at [525, 118] on span "Red00087" at bounding box center [528, 119] width 23 height 7
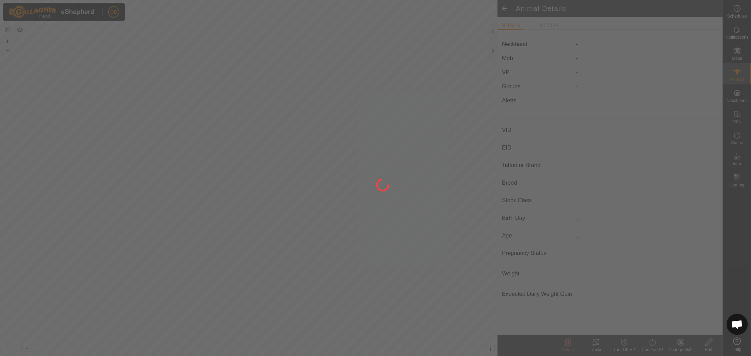
type input "Red00087"
type input "-"
type input "Red Pole"
type input "-"
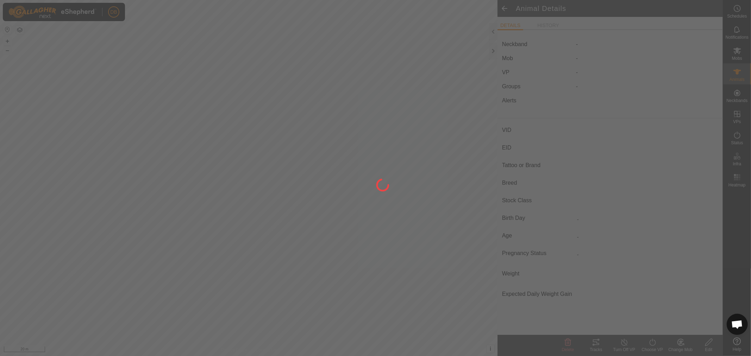
type input "0 kg"
type input "-"
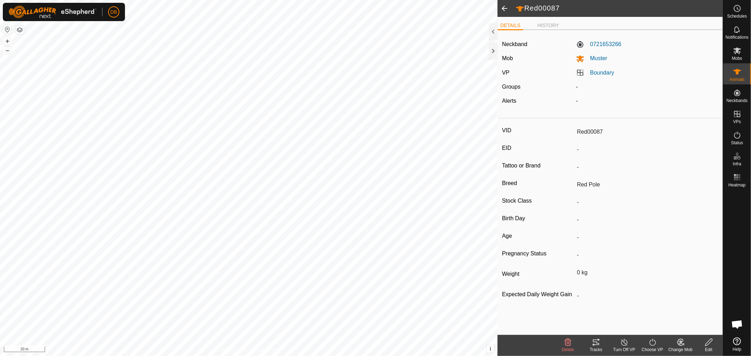
click at [506, 9] on span at bounding box center [504, 8] width 14 height 17
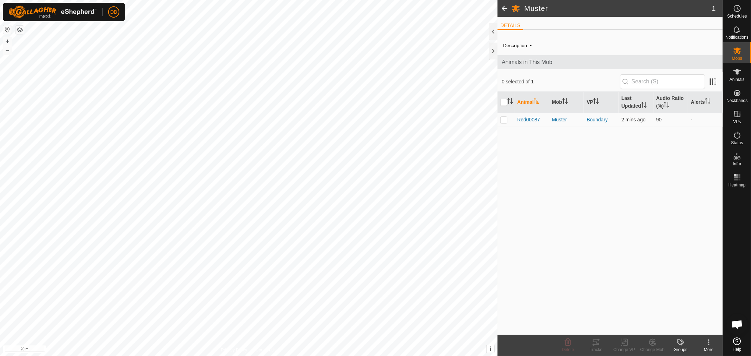
click at [503, 118] on p-checkbox at bounding box center [503, 120] width 7 height 6
checkbox input "true"
click at [596, 342] on icon at bounding box center [596, 343] width 6 height 6
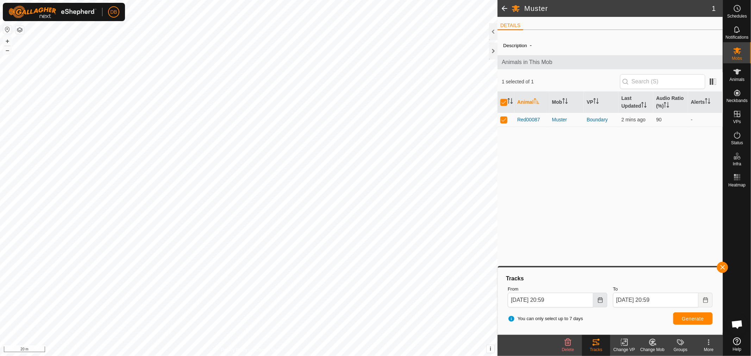
click at [599, 300] on icon "Choose Date" at bounding box center [600, 300] width 6 height 6
click at [596, 221] on span "20" at bounding box center [596, 221] width 11 height 11
drag, startPoint x: 602, startPoint y: 301, endPoint x: 597, endPoint y: 292, distance: 9.8
click at [602, 300] on icon "Choose Date" at bounding box center [600, 300] width 6 height 6
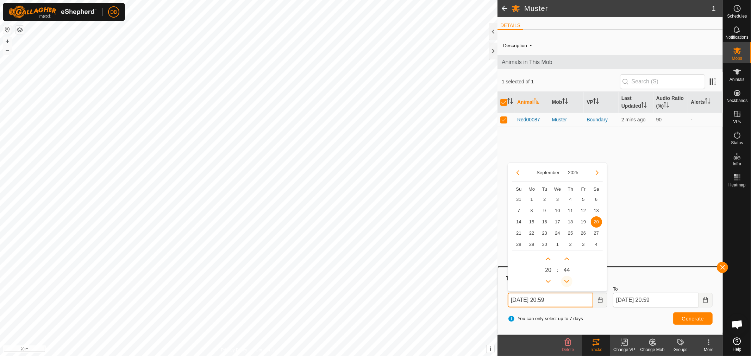
drag, startPoint x: 568, startPoint y: 279, endPoint x: 579, endPoint y: 282, distance: 10.8
click at [569, 279] on icon "Previous Minute" at bounding box center [567, 282] width 6 height 6
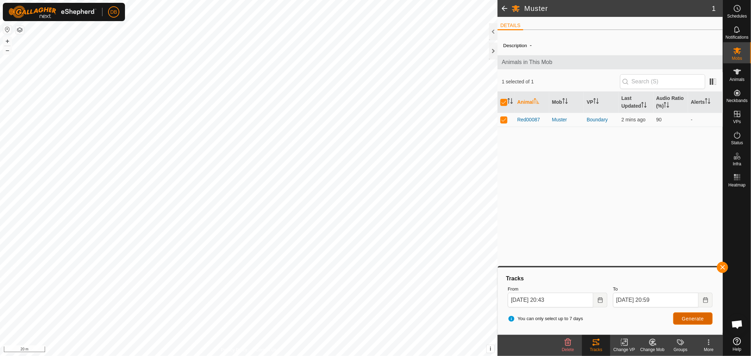
click at [685, 317] on span "Generate" at bounding box center [693, 319] width 22 height 6
click at [704, 299] on icon "Choose Date" at bounding box center [705, 300] width 6 height 6
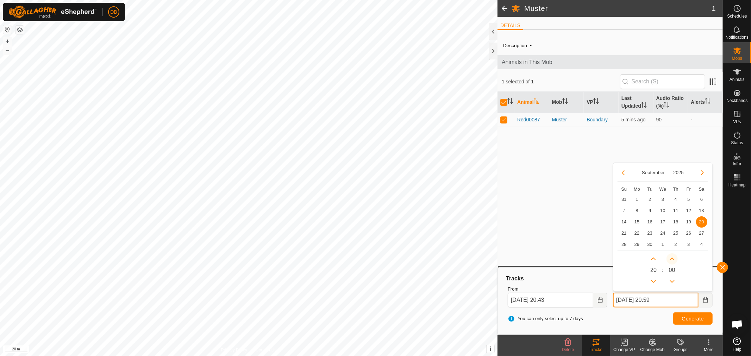
click at [670, 257] on button "Next Minute" at bounding box center [671, 258] width 11 height 11
type input "19 Sep, 2025 20:00"
click at [671, 258] on span "Next Minute" at bounding box center [671, 258] width 0 height 0
click at [670, 257] on button "Next Minute" at bounding box center [671, 258] width 11 height 11
click at [650, 259] on button "Next Hour" at bounding box center [653, 258] width 11 height 11
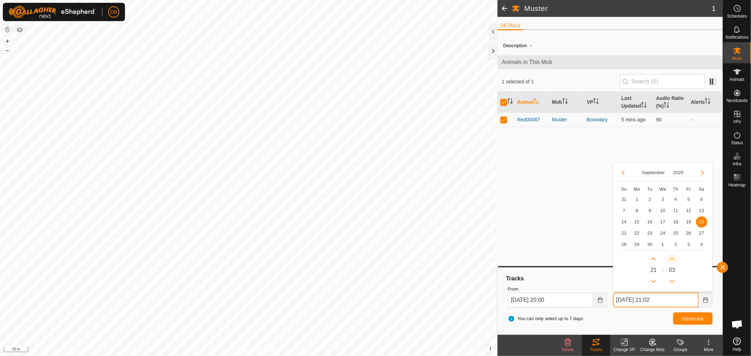
click at [673, 259] on button "Next Minute" at bounding box center [671, 258] width 11 height 11
click at [673, 260] on span "Next Minute" at bounding box center [673, 260] width 0 height 0
type input "20 Sep, 2025 21:04"
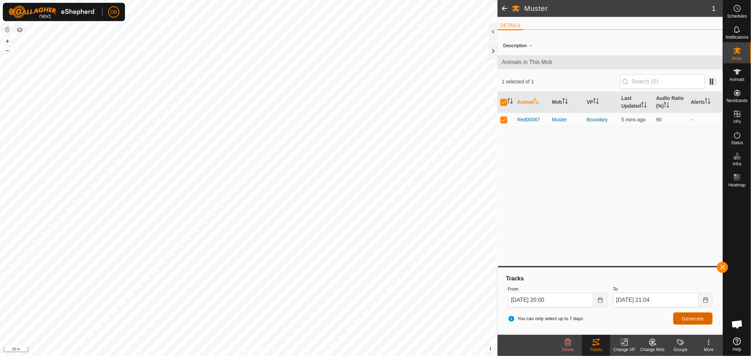
click at [695, 315] on button "Generate" at bounding box center [692, 319] width 39 height 12
click at [600, 302] on icon "Choose Date" at bounding box center [600, 300] width 6 height 6
click at [594, 220] on span "20" at bounding box center [596, 221] width 11 height 11
click at [603, 302] on icon "Choose Date" at bounding box center [600, 300] width 6 height 6
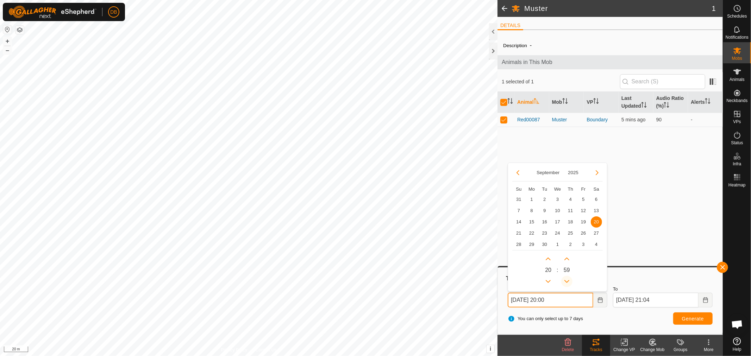
click at [566, 282] on button "Previous Minute" at bounding box center [566, 281] width 11 height 11
click at [566, 282] on span "Previous Minute" at bounding box center [566, 282] width 0 height 0
click at [566, 282] on button "Previous Minute" at bounding box center [566, 281] width 11 height 11
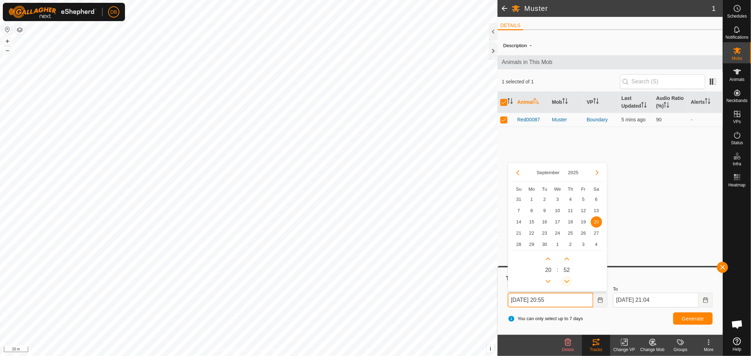
click at [566, 282] on button "Previous Minute" at bounding box center [566, 281] width 11 height 11
click at [567, 282] on icon "Previous Minute" at bounding box center [566, 281] width 5 height 3
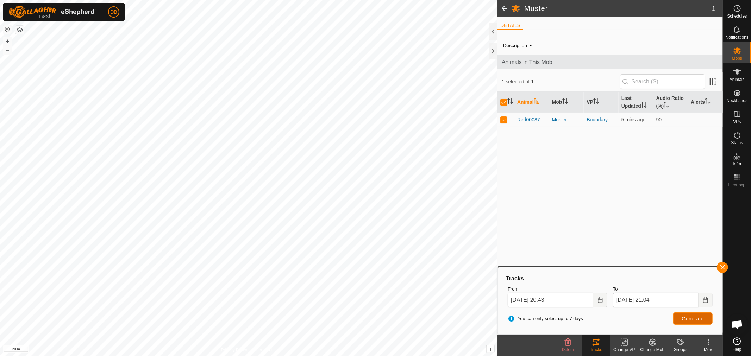
click at [701, 321] on span "Generate" at bounding box center [693, 319] width 22 height 6
click at [604, 301] on button "Choose Date" at bounding box center [600, 300] width 14 height 15
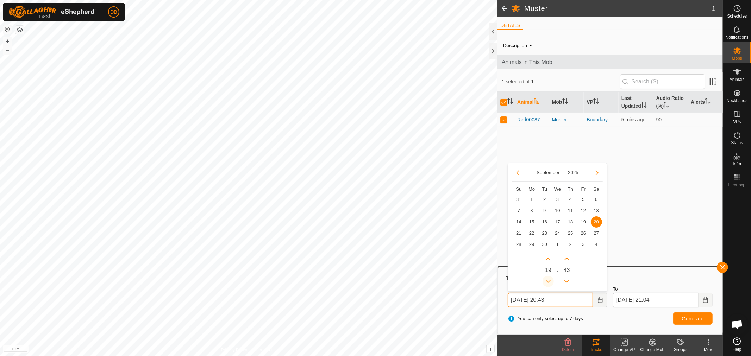
click at [550, 279] on button "Previous Hour" at bounding box center [547, 281] width 11 height 11
type input "20 Sep, 2025 19:43"
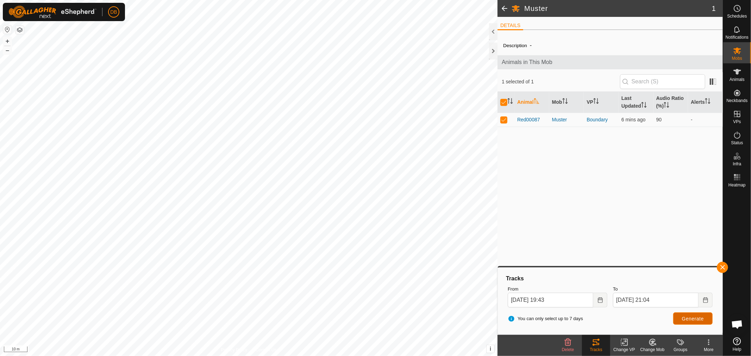
click at [678, 318] on button "Generate" at bounding box center [692, 319] width 39 height 12
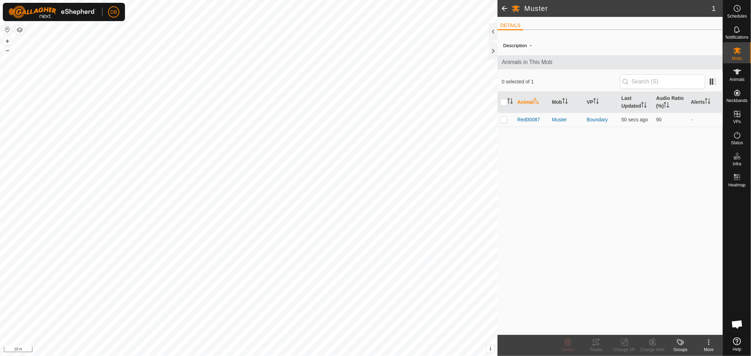
scroll to position [135, 0]
click at [531, 121] on span "Red00087" at bounding box center [528, 119] width 23 height 7
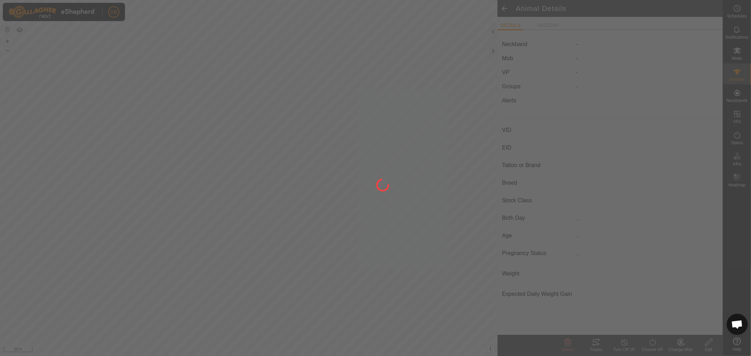
type input "Red00087"
type input "-"
type input "Red Pole"
type input "-"
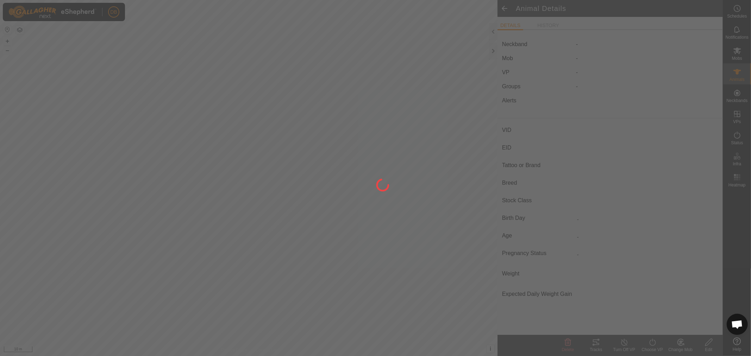
type input "0 kg"
type input "-"
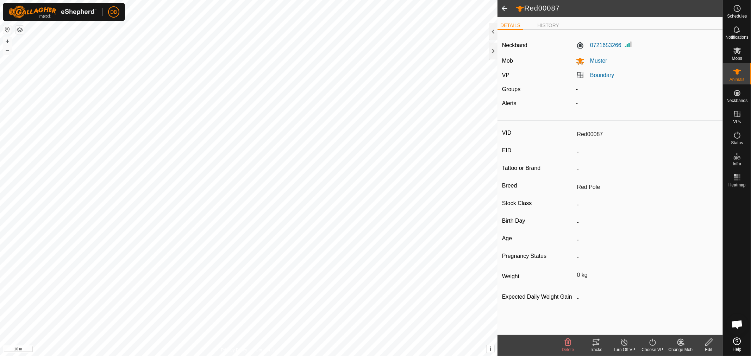
click at [502, 8] on span at bounding box center [504, 8] width 14 height 17
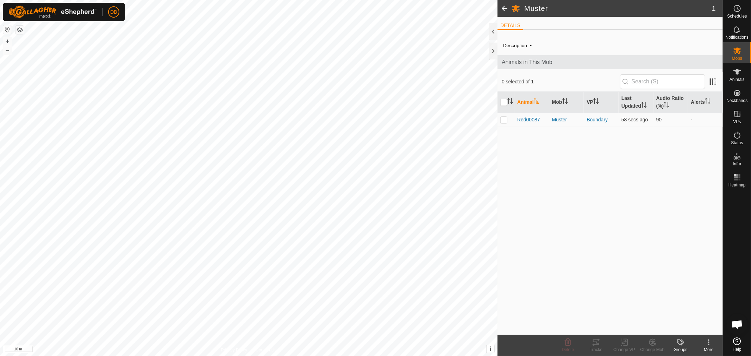
click at [504, 122] on td at bounding box center [505, 120] width 17 height 14
checkbox input "true"
click at [595, 340] on icon at bounding box center [596, 342] width 8 height 8
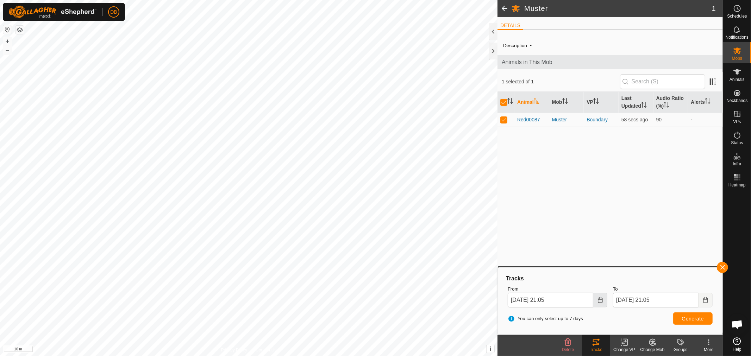
click at [600, 299] on icon "Choose Date" at bounding box center [600, 300] width 6 height 6
drag, startPoint x: 593, startPoint y: 218, endPoint x: 593, endPoint y: 230, distance: 12.0
click at [594, 219] on span "20" at bounding box center [596, 221] width 11 height 11
click at [599, 302] on icon "Choose Date" at bounding box center [600, 300] width 6 height 6
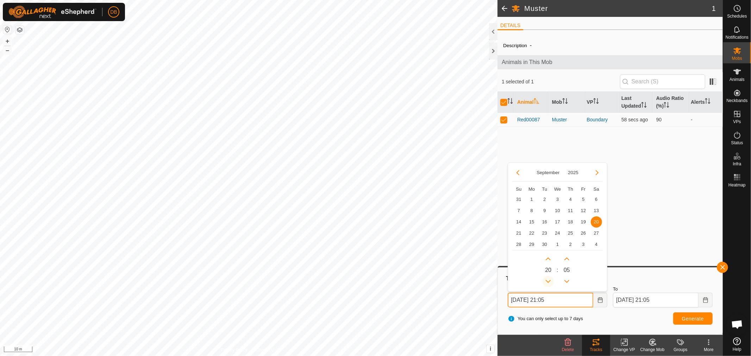
click at [549, 281] on button "Previous Hour" at bounding box center [547, 281] width 11 height 11
click at [568, 283] on button "Previous Minute" at bounding box center [566, 281] width 11 height 11
click at [568, 284] on span "Previous Minute" at bounding box center [568, 284] width 0 height 0
click at [568, 283] on button "Previous Minute" at bounding box center [566, 281] width 11 height 11
click at [568, 283] on icon "Previous Minute" at bounding box center [567, 282] width 6 height 6
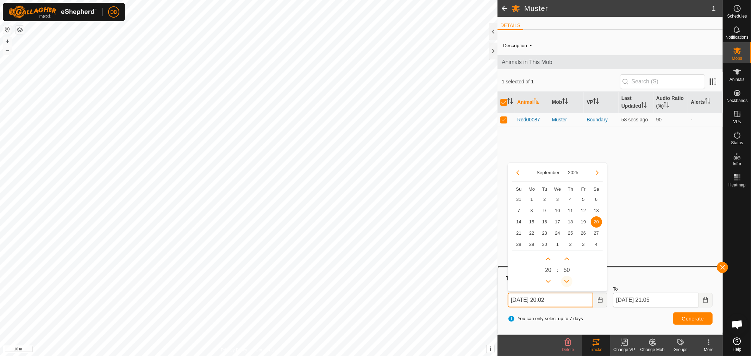
type input "20 Sep, 2025 20:48"
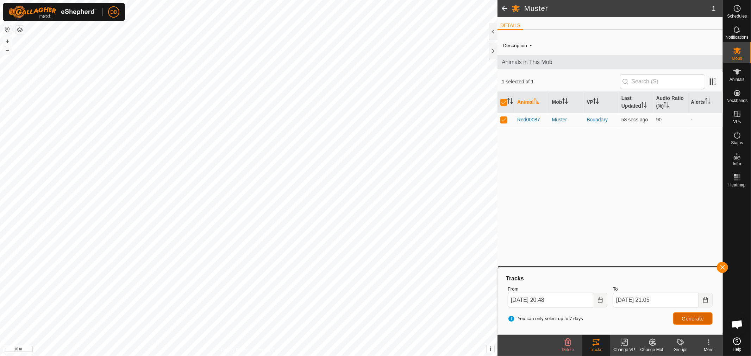
click at [701, 317] on span "Generate" at bounding box center [693, 319] width 22 height 6
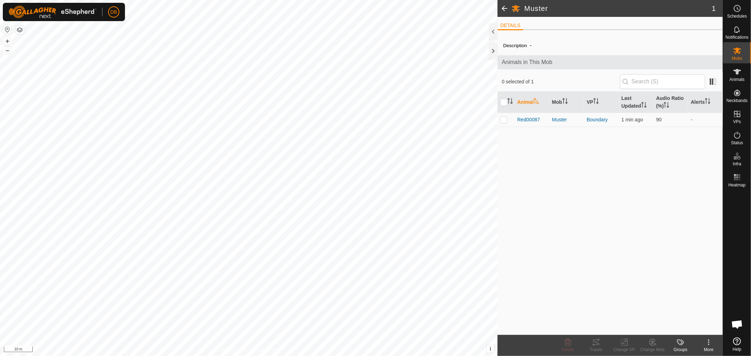
scroll to position [135, 0]
click at [502, 121] on p-checkbox at bounding box center [503, 120] width 7 height 6
checkbox input "true"
click at [598, 343] on icon at bounding box center [596, 343] width 6 height 6
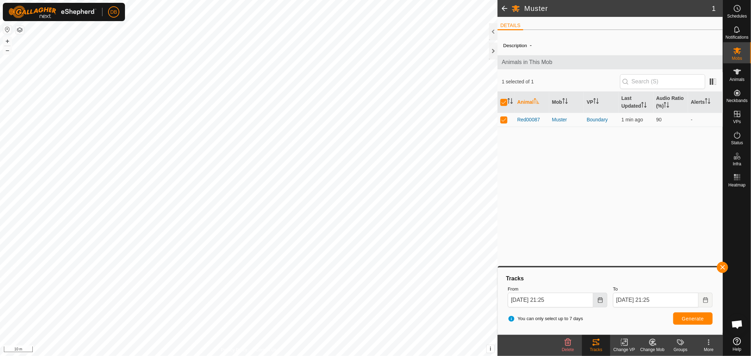
click at [599, 301] on icon "Choose Date" at bounding box center [600, 300] width 6 height 6
click at [594, 220] on span "20" at bounding box center [596, 221] width 11 height 11
click at [601, 302] on icon "Choose Date" at bounding box center [600, 300] width 5 height 6
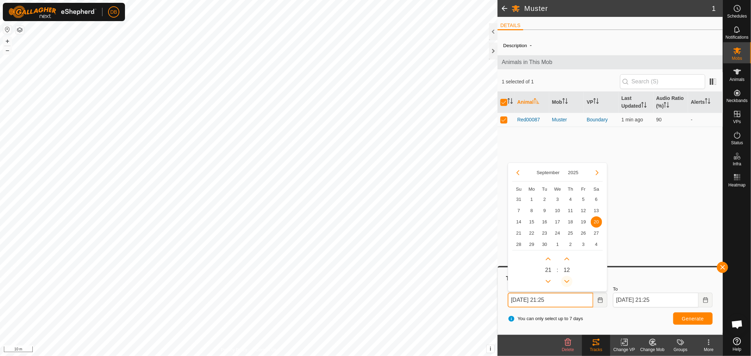
click at [566, 281] on icon "Previous Minute" at bounding box center [567, 282] width 6 height 6
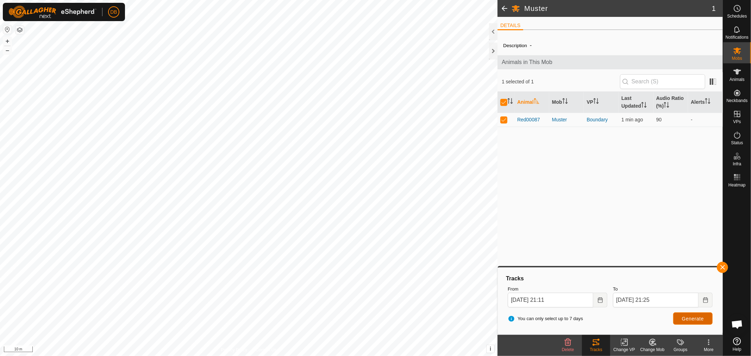
click at [692, 320] on span "Generate" at bounding box center [693, 319] width 22 height 6
click at [598, 301] on icon "Choose Date" at bounding box center [600, 300] width 6 height 6
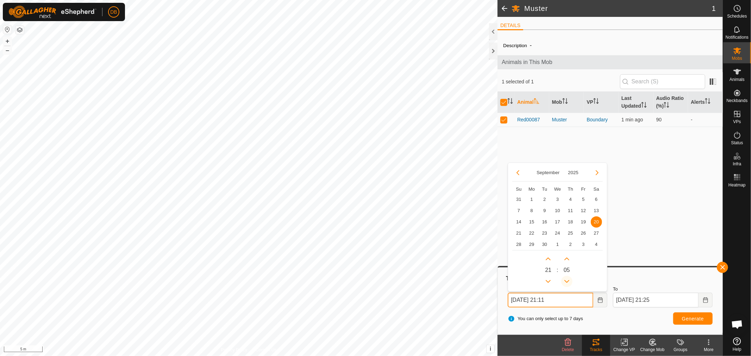
click at [569, 282] on icon "Previous Minute" at bounding box center [567, 282] width 6 height 6
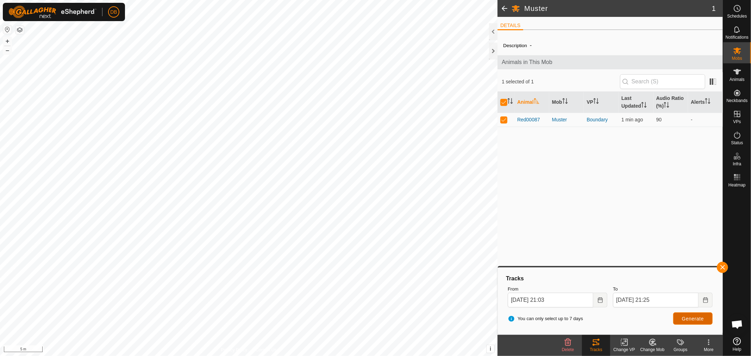
click at [683, 317] on span "Generate" at bounding box center [693, 319] width 22 height 6
click at [603, 302] on icon "Choose Date" at bounding box center [600, 300] width 6 height 6
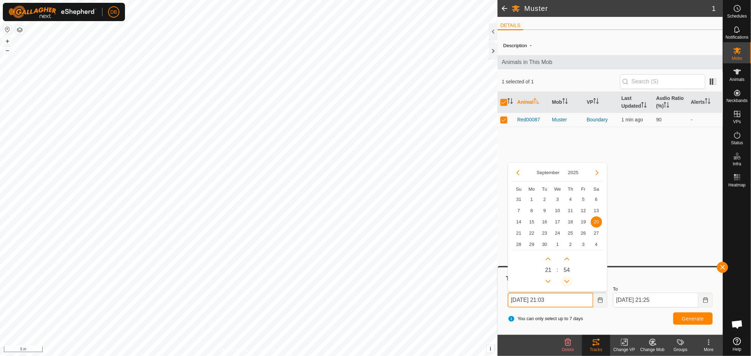
click at [565, 280] on icon "Previous Minute" at bounding box center [567, 282] width 6 height 6
type input "[DATE] 21:53"
click at [546, 281] on button "Previous Hour" at bounding box center [547, 281] width 11 height 11
type input "[DATE] 20:53"
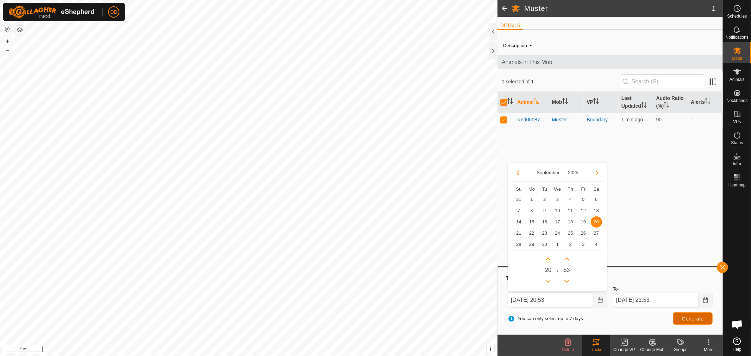
click at [675, 317] on button "Generate" at bounding box center [692, 319] width 39 height 12
click at [691, 318] on span "Generate" at bounding box center [693, 319] width 22 height 6
click at [707, 301] on icon "Choose Date" at bounding box center [705, 300] width 6 height 6
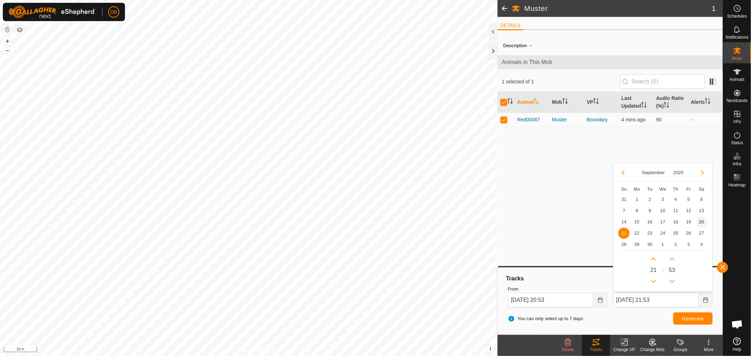
click at [700, 216] on span "20" at bounding box center [701, 221] width 11 height 11
type input "[DATE] 21:53"
click at [697, 318] on span "Generate" at bounding box center [693, 319] width 22 height 6
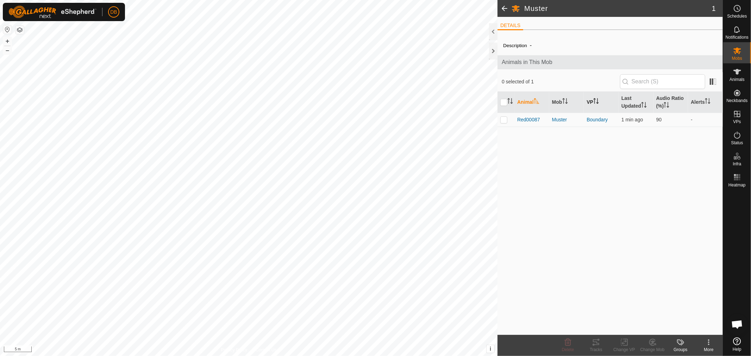
scroll to position [135, 0]
click at [504, 121] on p-checkbox at bounding box center [503, 120] width 7 height 6
checkbox input "true"
click at [595, 342] on icon at bounding box center [596, 343] width 6 height 6
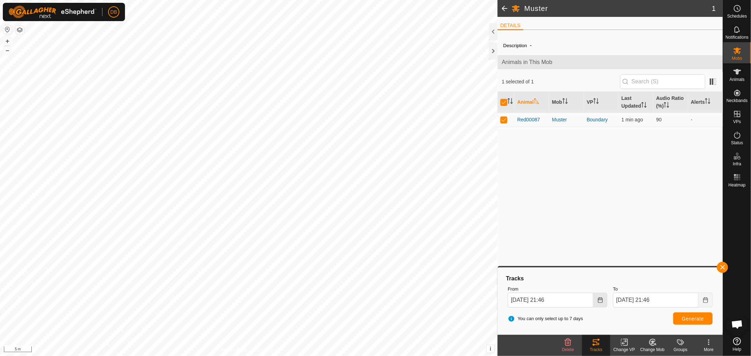
click at [600, 301] on icon "Choose Date" at bounding box center [600, 300] width 6 height 6
click at [597, 223] on span "20" at bounding box center [596, 221] width 11 height 11
click at [599, 298] on icon "Choose Date" at bounding box center [600, 300] width 6 height 6
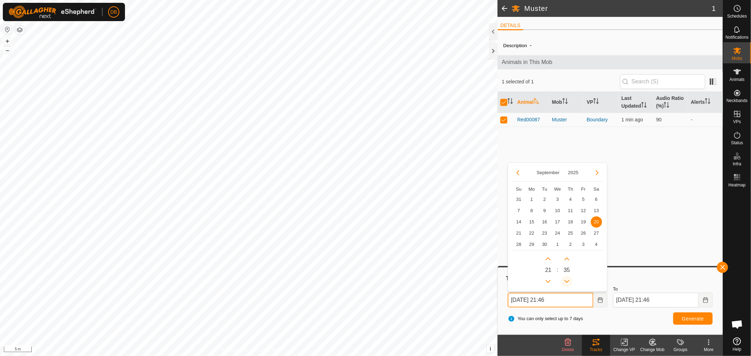
click at [566, 282] on icon "Previous Minute" at bounding box center [567, 282] width 6 height 6
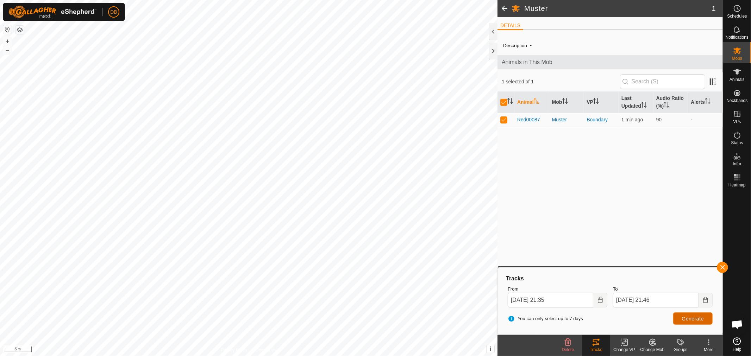
click at [689, 322] on button "Generate" at bounding box center [692, 319] width 39 height 12
click at [600, 300] on icon "Choose Date" at bounding box center [600, 300] width 6 height 6
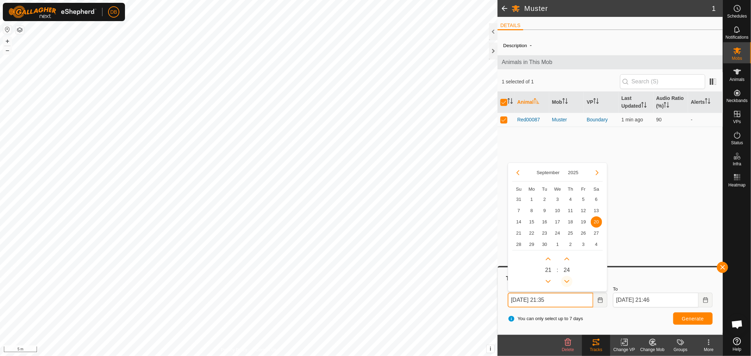
click at [566, 280] on icon "Previous Minute" at bounding box center [567, 282] width 6 height 6
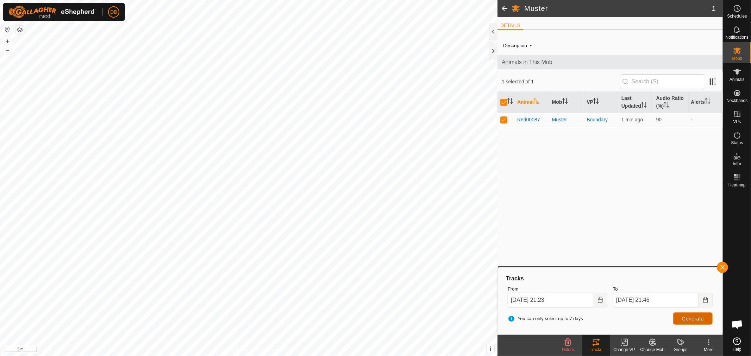
click at [687, 318] on span "Generate" at bounding box center [693, 319] width 22 height 6
click at [601, 299] on icon "Choose Date" at bounding box center [600, 300] width 6 height 6
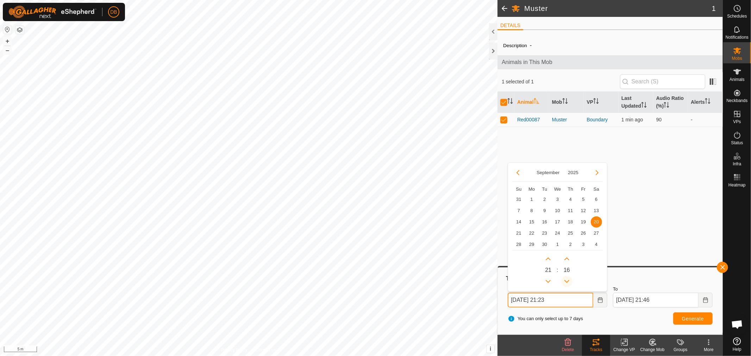
click at [565, 280] on icon "Previous Minute" at bounding box center [567, 282] width 6 height 6
click at [565, 280] on button "Previous Minute" at bounding box center [566, 281] width 11 height 11
click at [566, 280] on span "Previous Minute" at bounding box center [566, 280] width 0 height 0
click at [565, 280] on button "Previous Minute" at bounding box center [566, 281] width 11 height 11
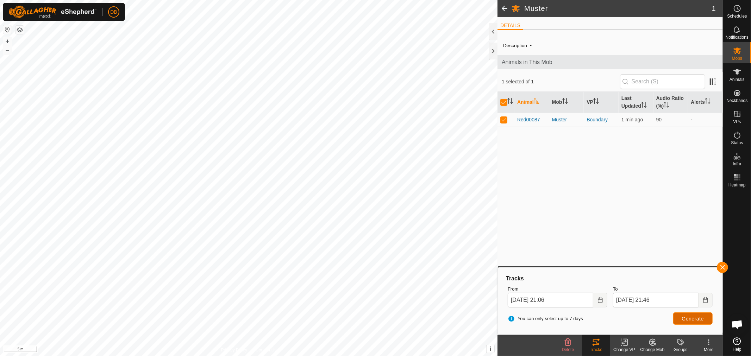
click at [689, 319] on span "Generate" at bounding box center [693, 319] width 22 height 6
click at [601, 298] on icon "Choose Date" at bounding box center [600, 300] width 5 height 6
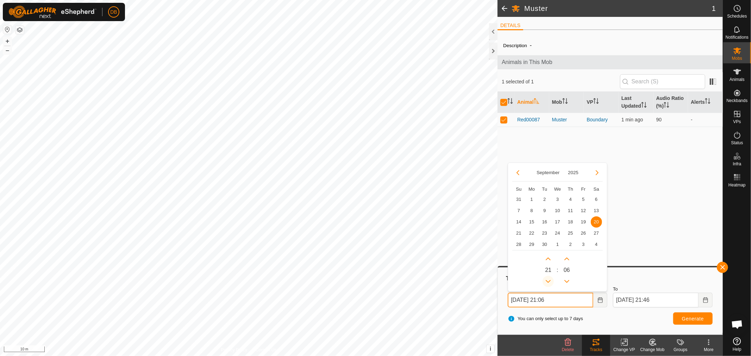
click at [544, 283] on button "Previous Hour" at bounding box center [547, 281] width 11 height 11
click at [569, 280] on icon "Previous Minute" at bounding box center [567, 282] width 6 height 6
drag, startPoint x: 565, startPoint y: 280, endPoint x: 569, endPoint y: 281, distance: 3.9
click at [568, 280] on button "Previous Minute" at bounding box center [566, 281] width 11 height 11
type input "[DATE] 20:50"
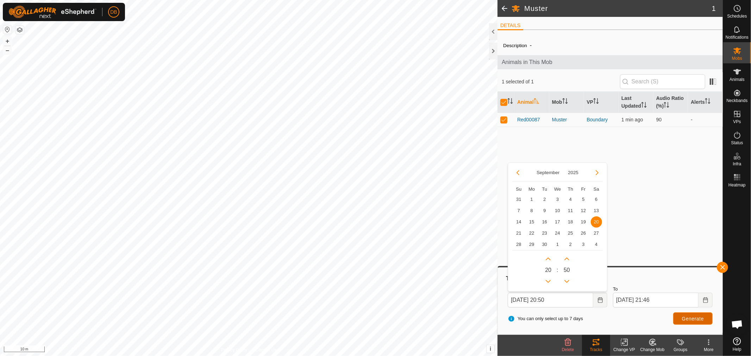
click at [691, 319] on span "Generate" at bounding box center [693, 319] width 22 height 6
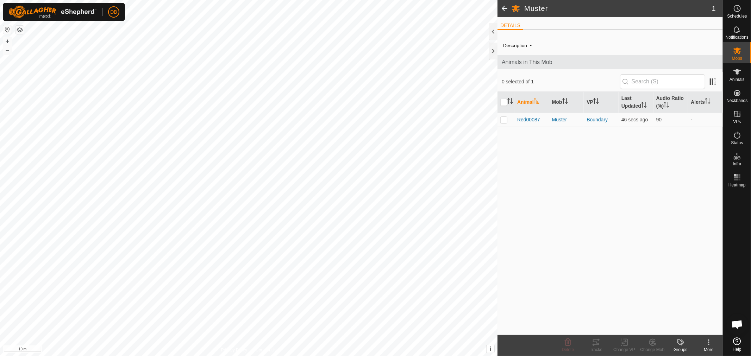
scroll to position [135, 0]
click at [506, 122] on p-checkbox at bounding box center [503, 120] width 7 height 6
checkbox input "true"
click at [595, 340] on icon at bounding box center [596, 343] width 6 height 6
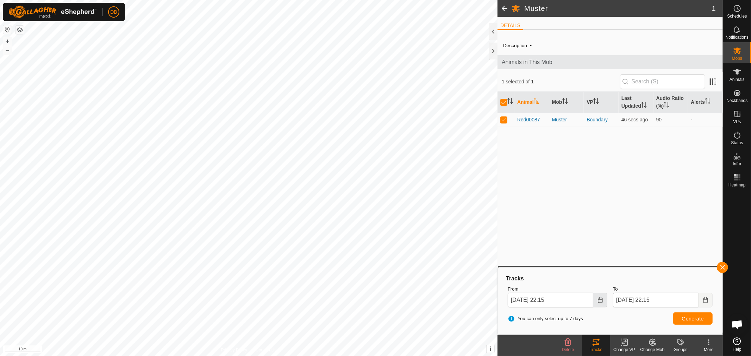
click at [603, 302] on button "Choose Date" at bounding box center [600, 300] width 14 height 15
click at [596, 221] on span "20" at bounding box center [596, 221] width 11 height 11
click at [600, 298] on icon "Choose Date" at bounding box center [600, 300] width 6 height 6
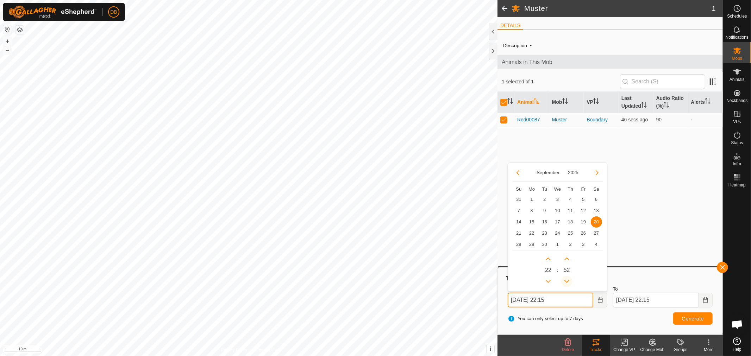
click at [570, 281] on button "Previous Minute" at bounding box center [566, 281] width 11 height 11
type input "[DATE] 22:51"
click at [550, 283] on button "Previous Hour" at bounding box center [547, 281] width 11 height 11
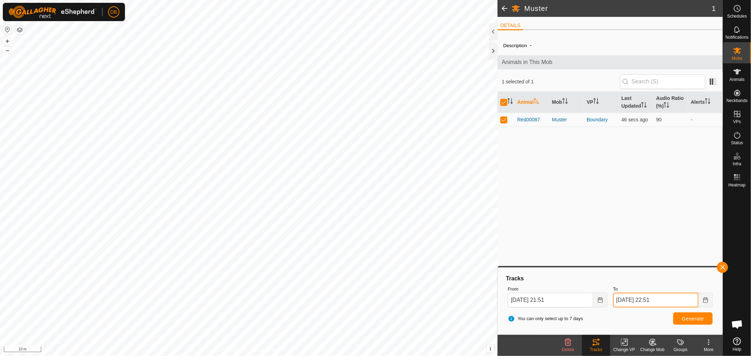
click at [670, 297] on input "[DATE] 22:51" at bounding box center [656, 300] width 86 height 15
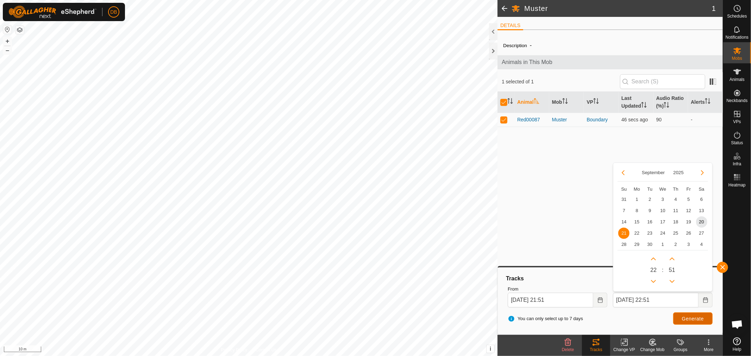
click at [688, 318] on span "Generate" at bounding box center [693, 319] width 22 height 6
click at [602, 300] on icon "Choose Date" at bounding box center [600, 300] width 5 height 6
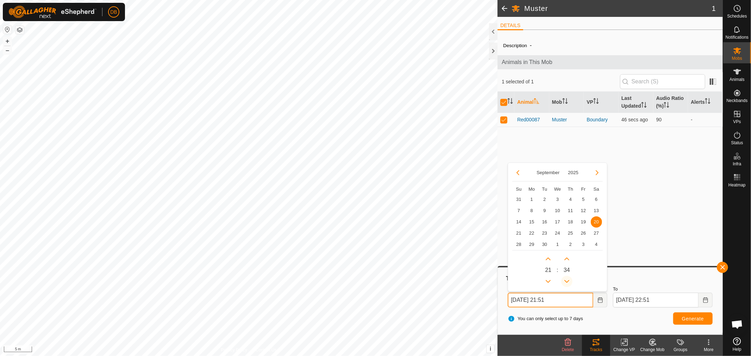
click at [568, 280] on icon "Previous Minute" at bounding box center [567, 282] width 6 height 6
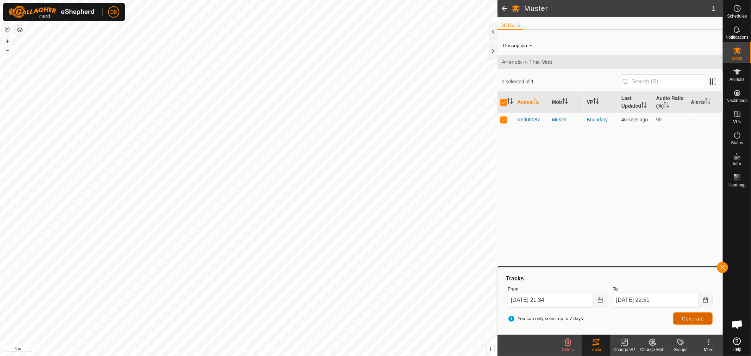
click at [690, 324] on button "Generate" at bounding box center [692, 319] width 39 height 12
click at [606, 301] on button "Choose Date" at bounding box center [600, 300] width 14 height 15
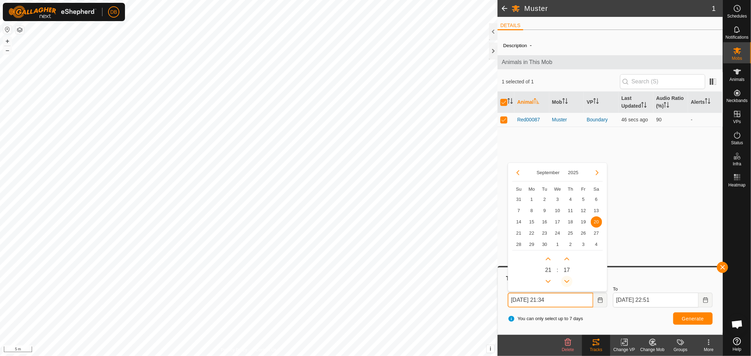
click at [568, 277] on button "Previous Minute" at bounding box center [566, 281] width 11 height 11
drag, startPoint x: 568, startPoint y: 281, endPoint x: 634, endPoint y: 305, distance: 70.6
click at [570, 282] on button "Previous Minute" at bounding box center [566, 281] width 11 height 11
type input "[DATE] 21:15"
click at [692, 315] on button "Generate" at bounding box center [692, 319] width 39 height 12
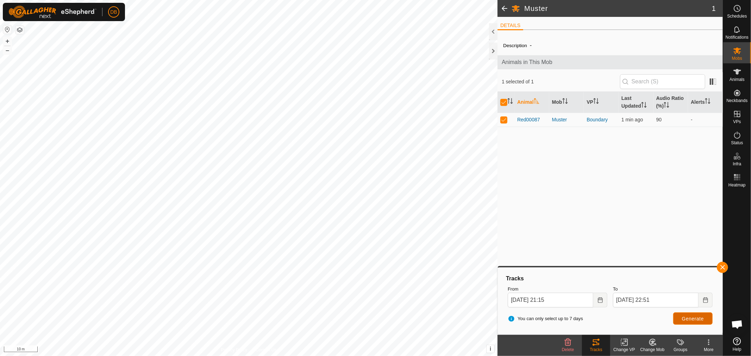
click at [684, 315] on button "Generate" at bounding box center [692, 319] width 39 height 12
